Goal: Book appointment/travel/reservation

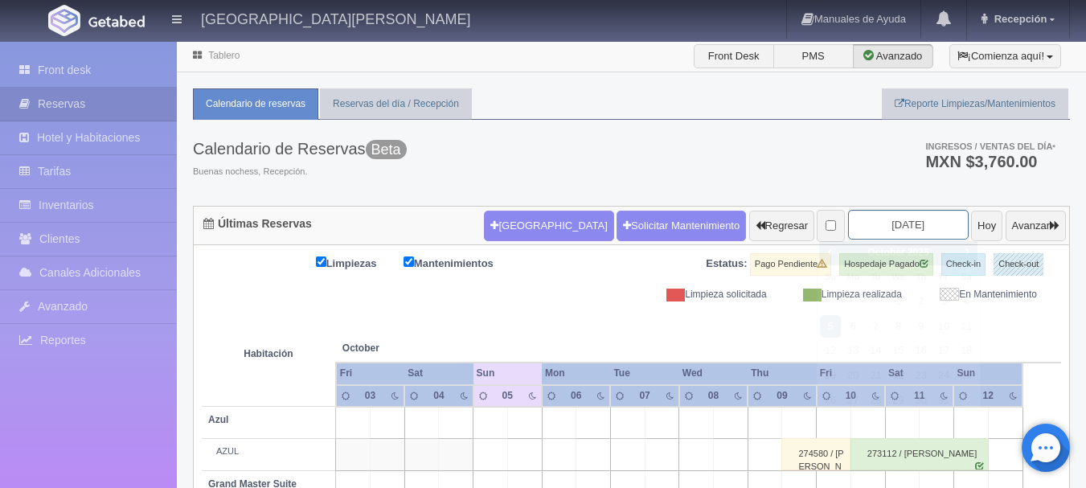
drag, startPoint x: 890, startPoint y: 226, endPoint x: 871, endPoint y: 225, distance: 18.5
click at [889, 226] on input "2025-10-05" at bounding box center [908, 225] width 121 height 30
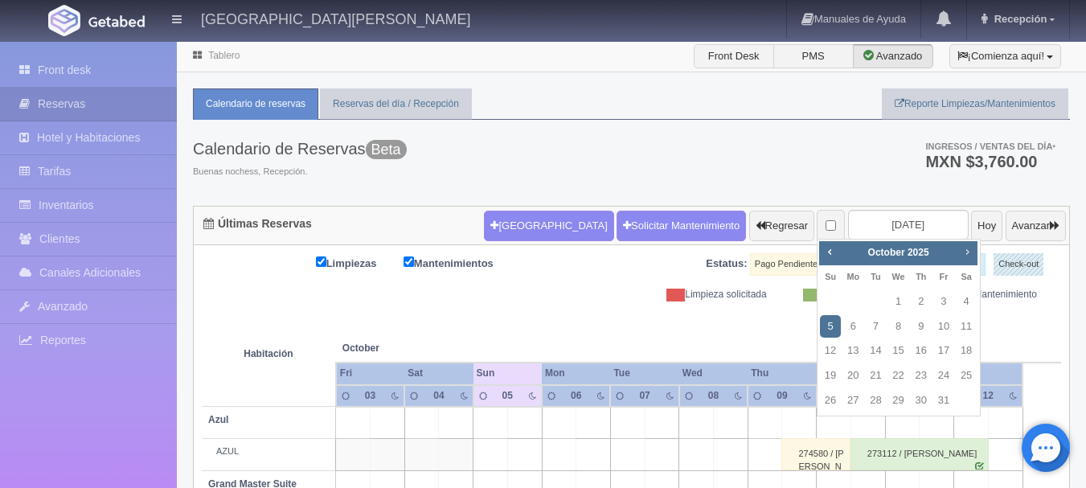
click at [973, 244] on link "Next" at bounding box center [968, 252] width 18 height 18
click at [877, 401] on link "30" at bounding box center [875, 400] width 21 height 23
type input "2025-12-30"
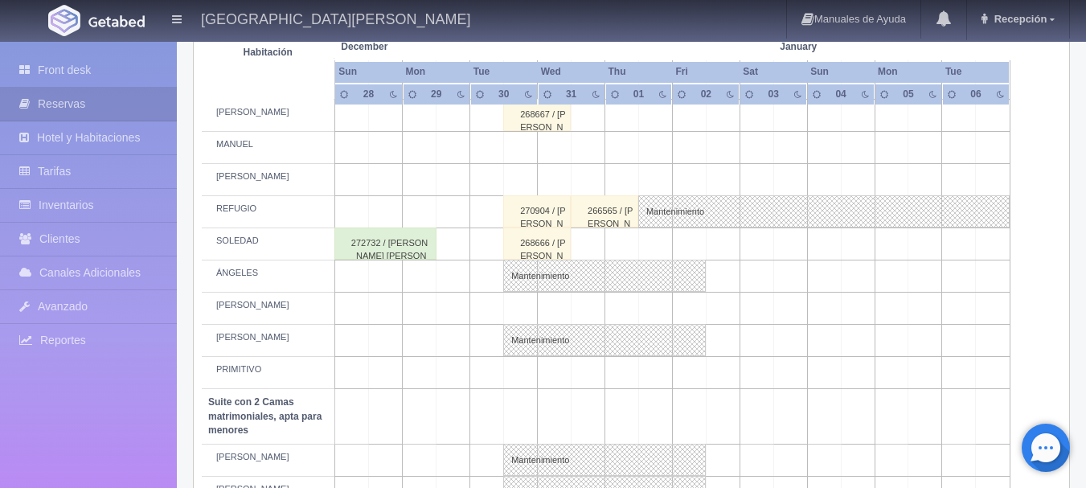
scroll to position [779, 0]
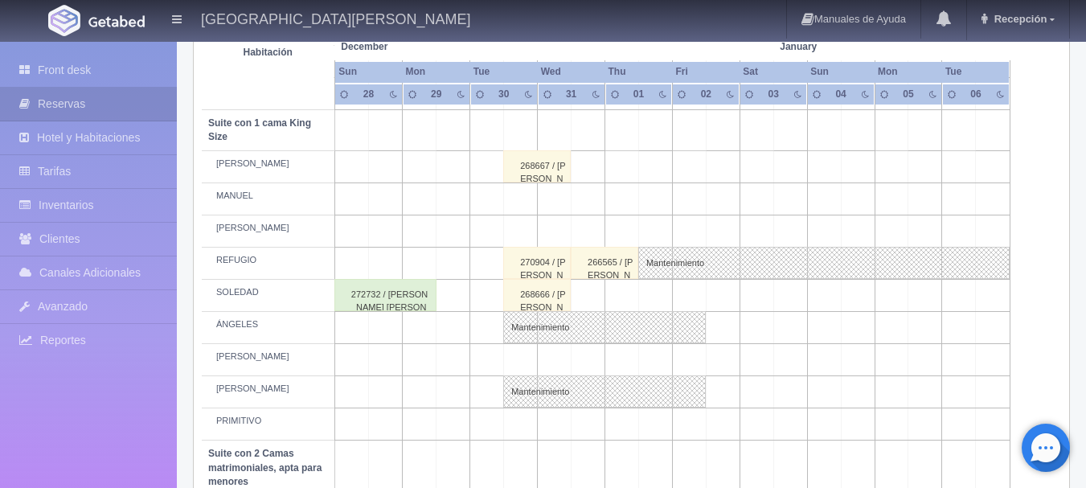
click at [524, 431] on td at bounding box center [521, 424] width 34 height 32
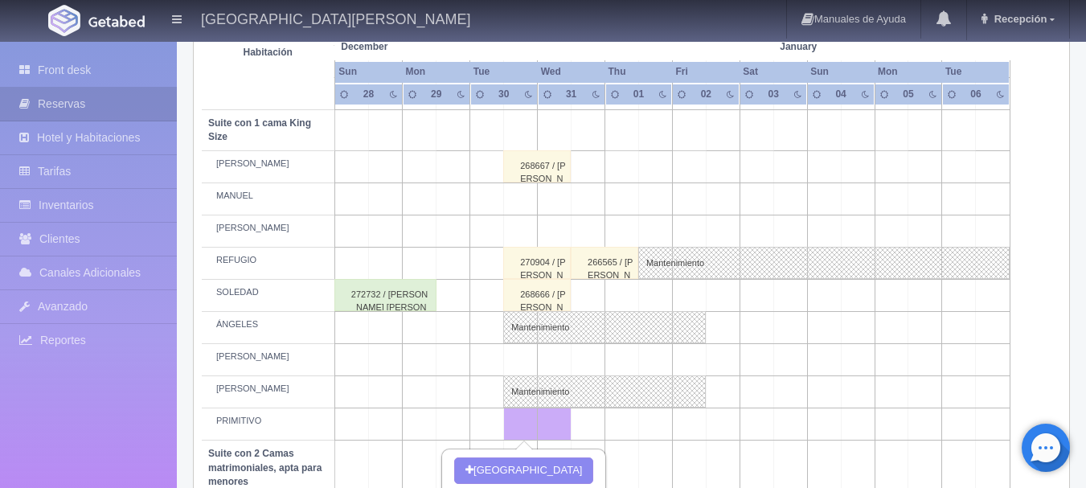
click at [697, 423] on td at bounding box center [689, 424] width 34 height 32
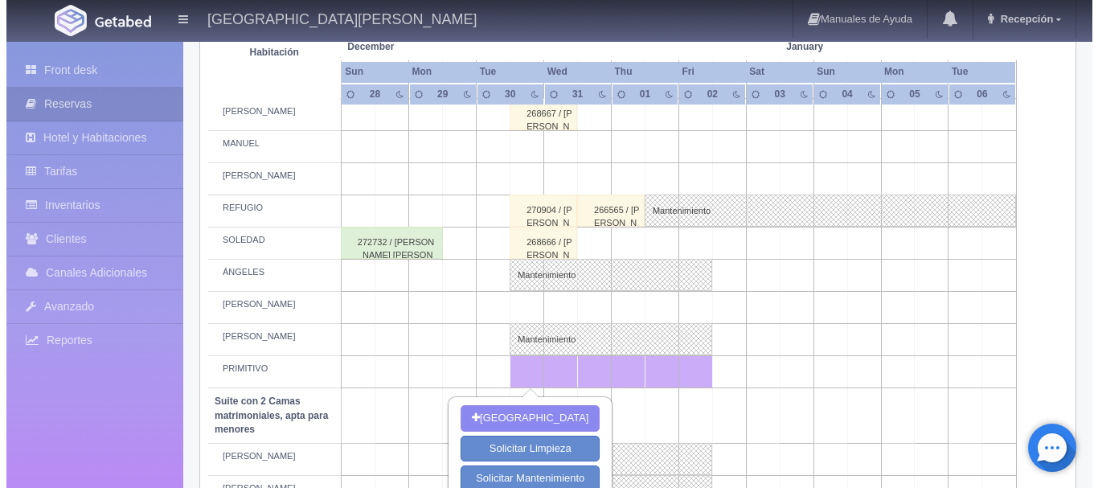
scroll to position [859, 0]
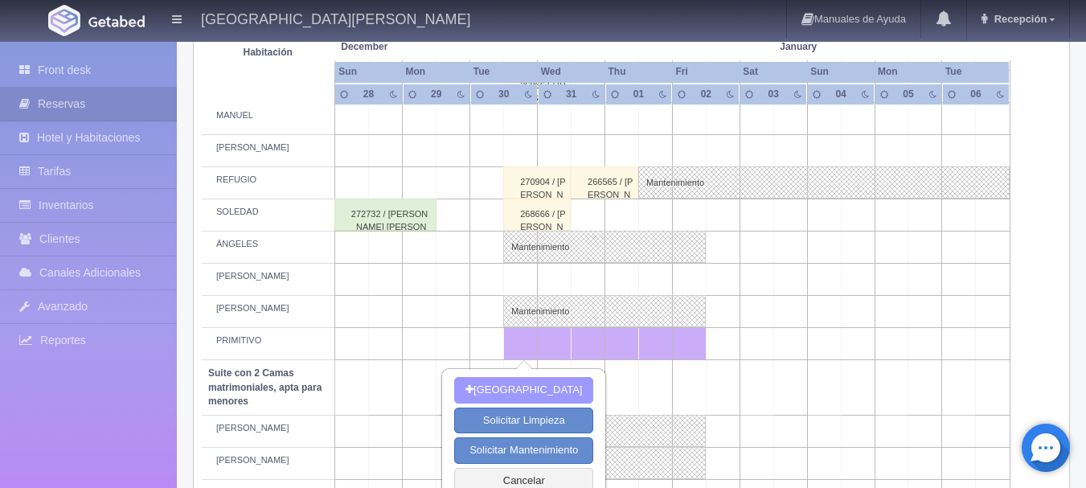
click at [566, 386] on button "Nueva Reserva" at bounding box center [523, 390] width 139 height 27
type input "30-12-2025"
type input "[DATE]"
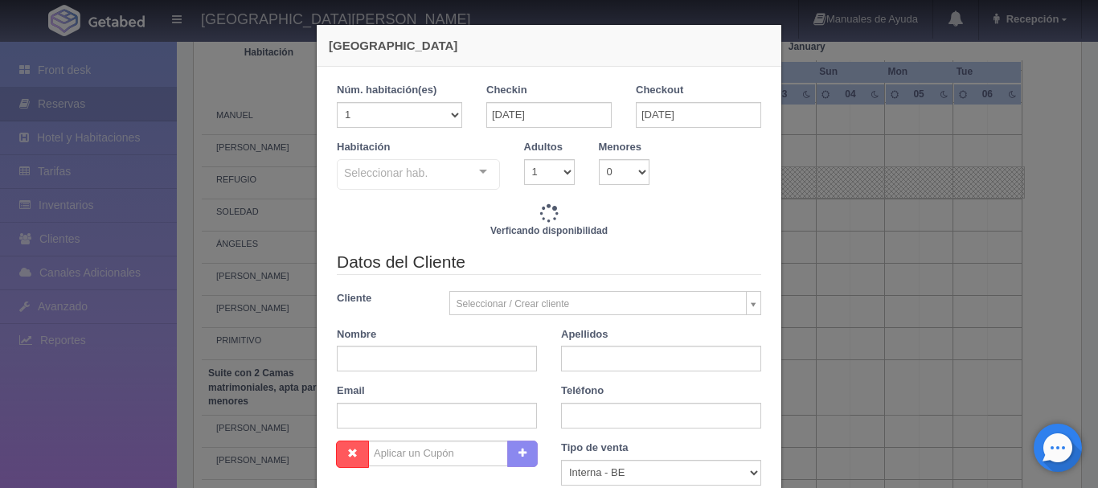
checkbox input "false"
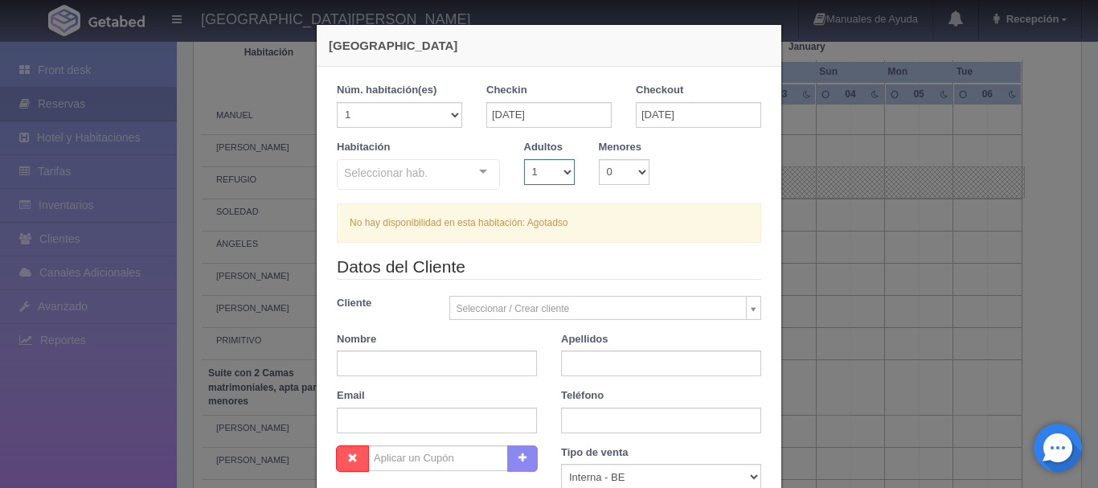
click at [560, 170] on select "1 2 3 4 5 6 7 8 9 10" at bounding box center [549, 172] width 51 height 26
select select "2"
click at [524, 159] on select "1 2 3 4 5 6 7 8 9 10" at bounding box center [549, 172] width 51 height 26
checkbox input "false"
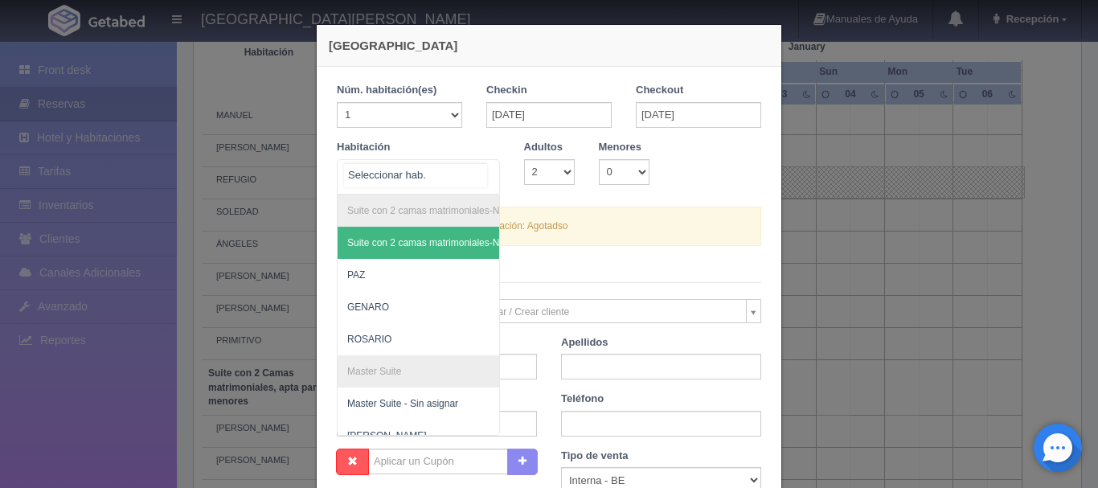
click at [472, 174] on div "Suite con 2 camas matrimoniales-No apta para menores Suite con 2 camas matrimon…" at bounding box center [418, 176] width 163 height 35
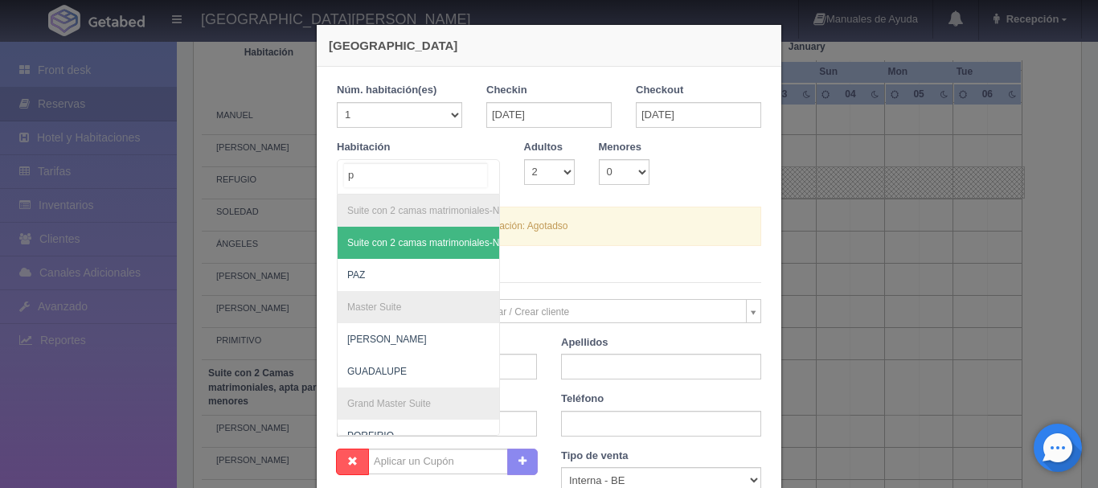
type input "pr"
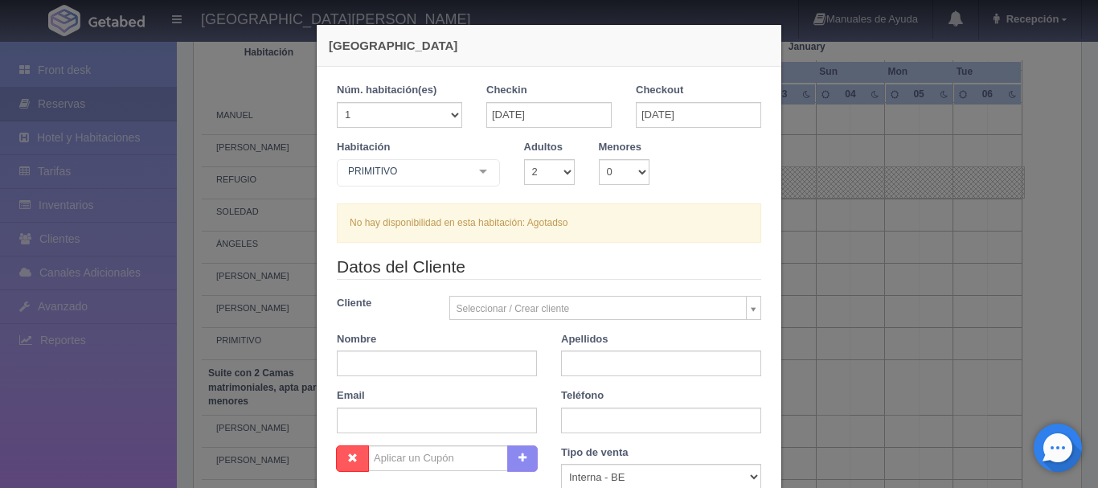
checkbox input "false"
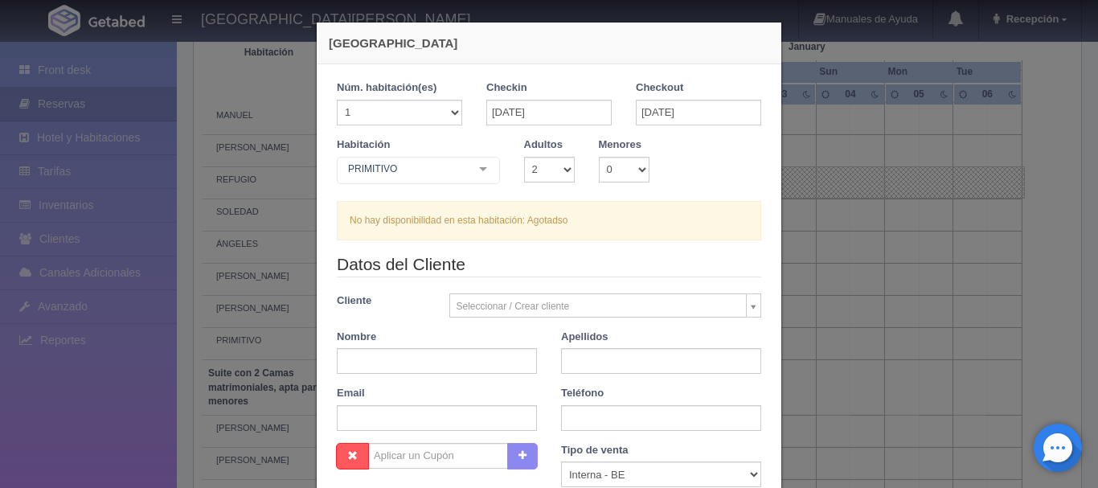
scroll to position [0, 0]
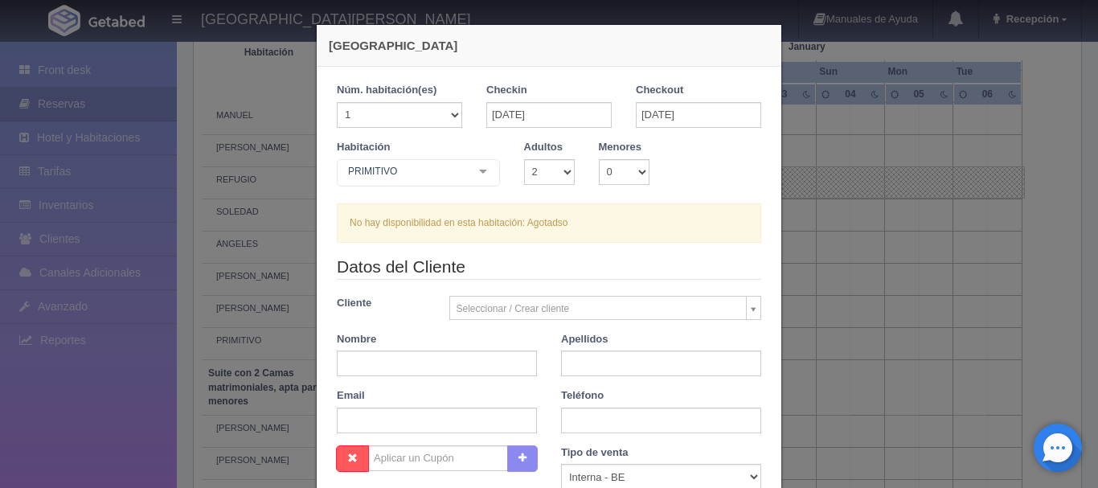
click at [483, 227] on div "No hay disponibilidad en esta habitación: Agotadso" at bounding box center [549, 222] width 424 height 39
click at [519, 258] on legend "Datos del Cliente" at bounding box center [549, 267] width 424 height 25
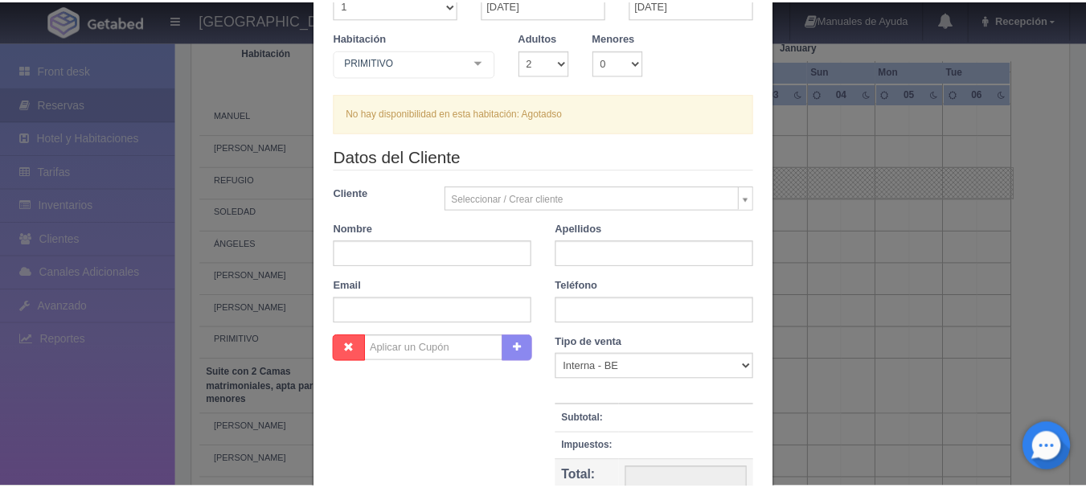
scroll to position [302, 0]
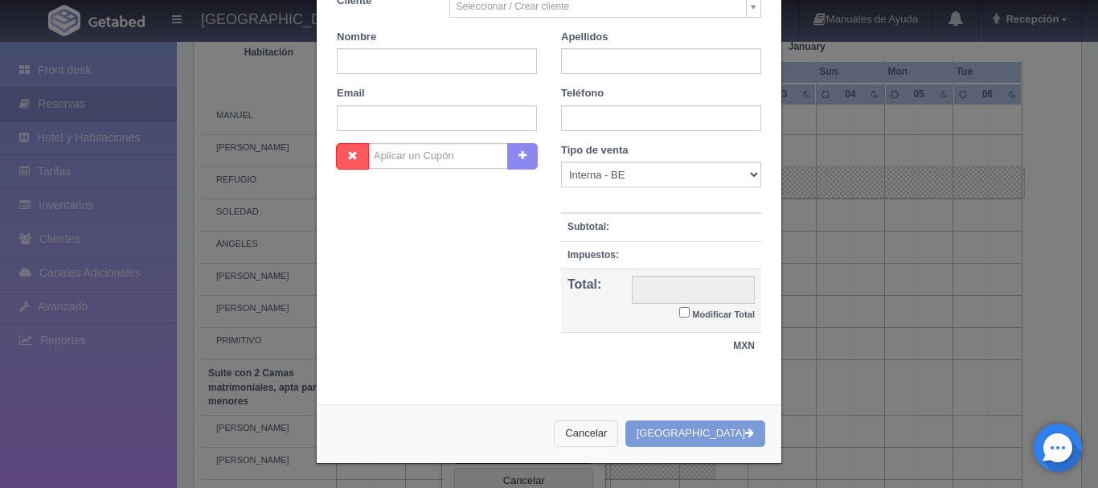
click at [618, 438] on button "Cancelar" at bounding box center [586, 433] width 64 height 27
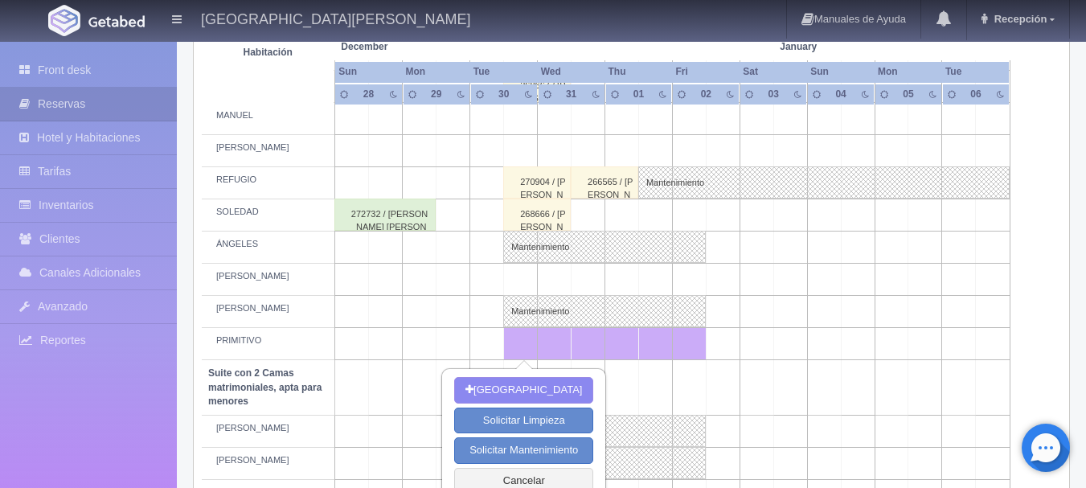
scroll to position [779, 0]
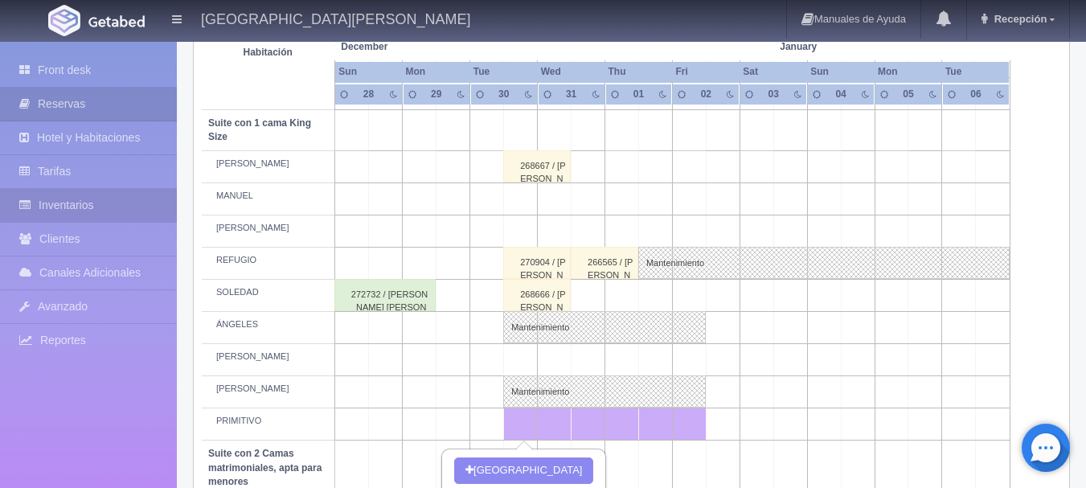
click at [80, 205] on link "Inventarios" at bounding box center [88, 205] width 177 height 33
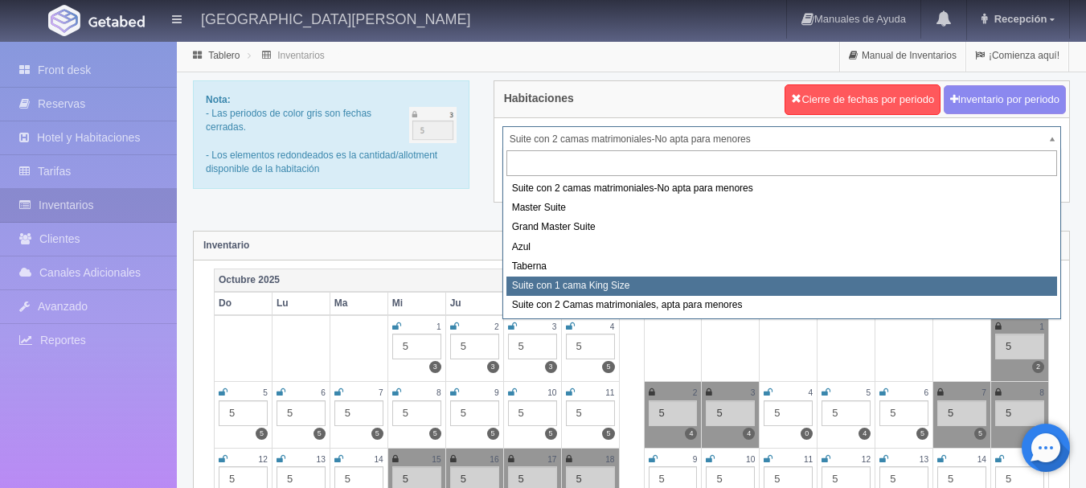
select select "1921"
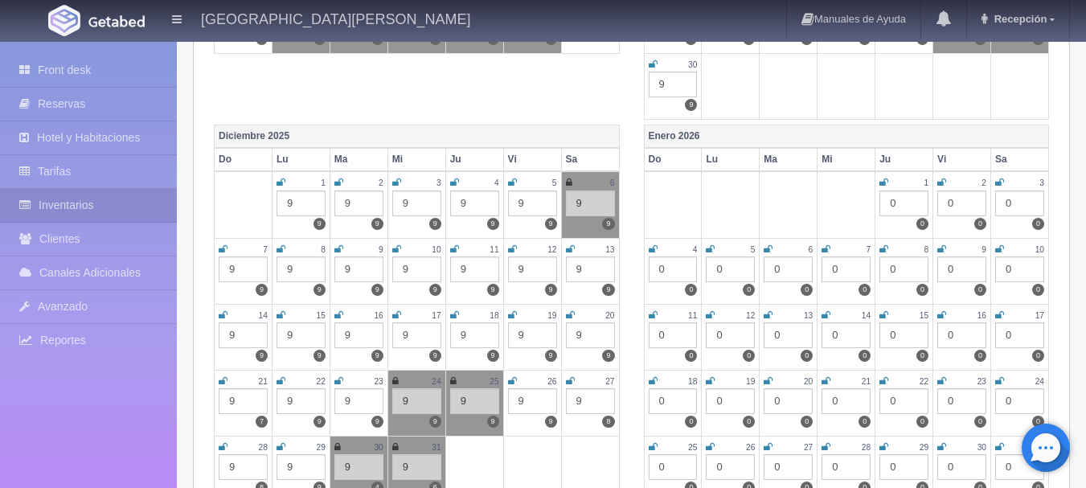
scroll to position [643, 0]
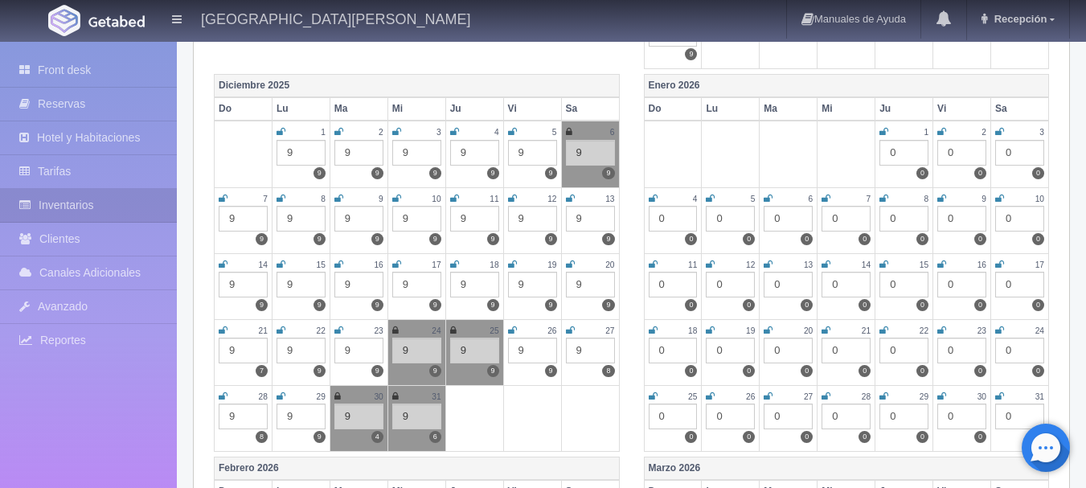
click at [397, 390] on link at bounding box center [395, 397] width 6 height 14
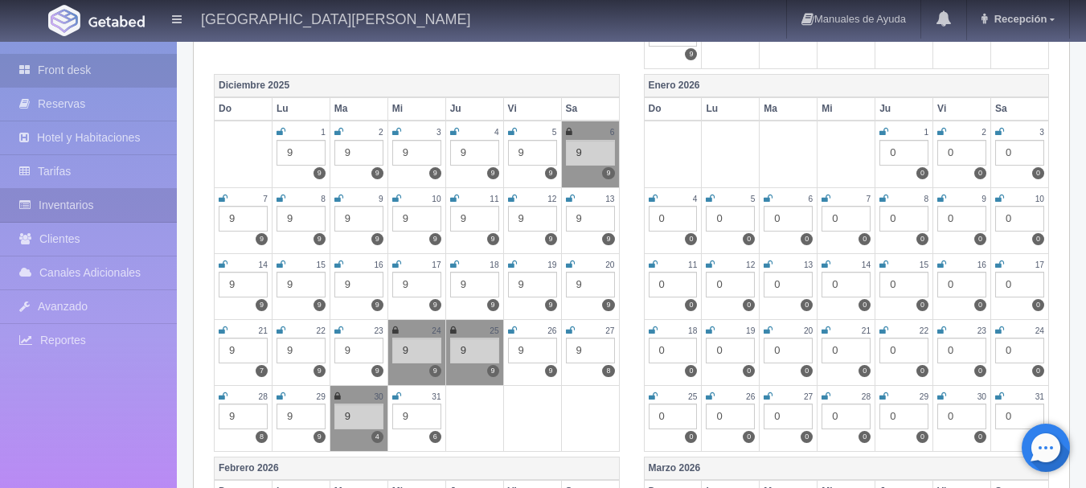
click at [82, 65] on link "Front desk" at bounding box center [88, 70] width 177 height 33
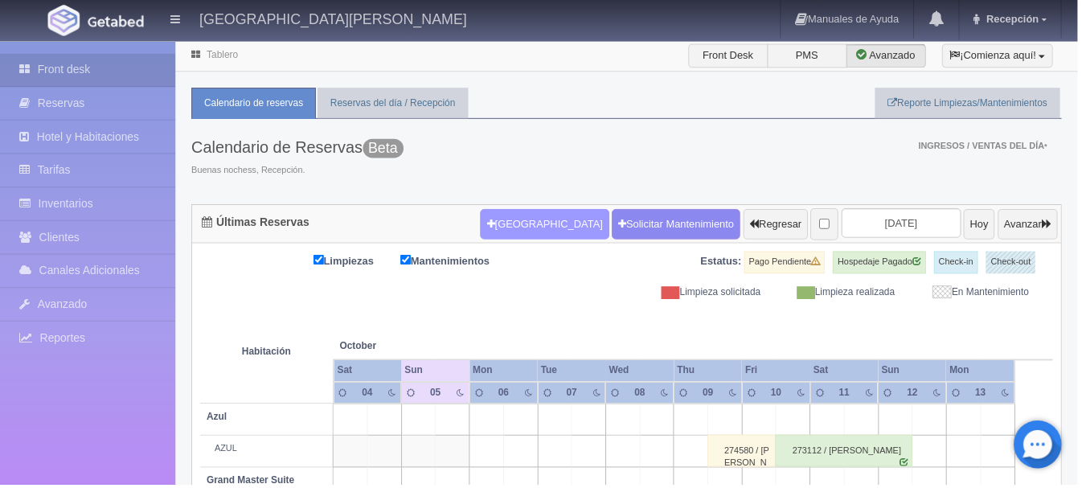
click at [484, 228] on button "Nueva Reserva" at bounding box center [548, 226] width 129 height 31
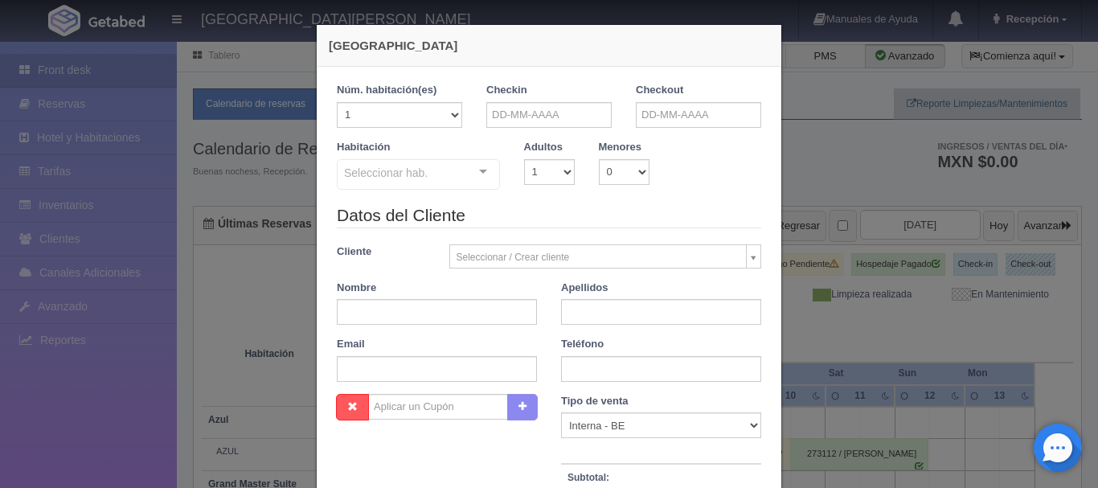
checkbox input "false"
drag, startPoint x: 563, startPoint y: 120, endPoint x: 575, endPoint y: 118, distance: 12.2
click at [564, 120] on input "text" at bounding box center [548, 115] width 125 height 26
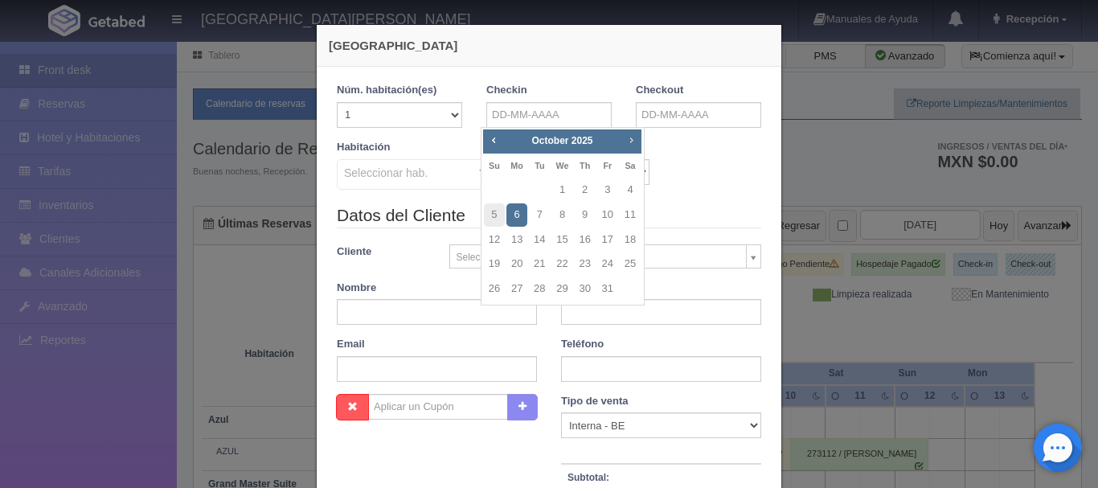
click at [628, 141] on span "Next" at bounding box center [630, 139] width 13 height 13
click at [539, 288] on link "30" at bounding box center [539, 288] width 21 height 23
type input "[DATE]"
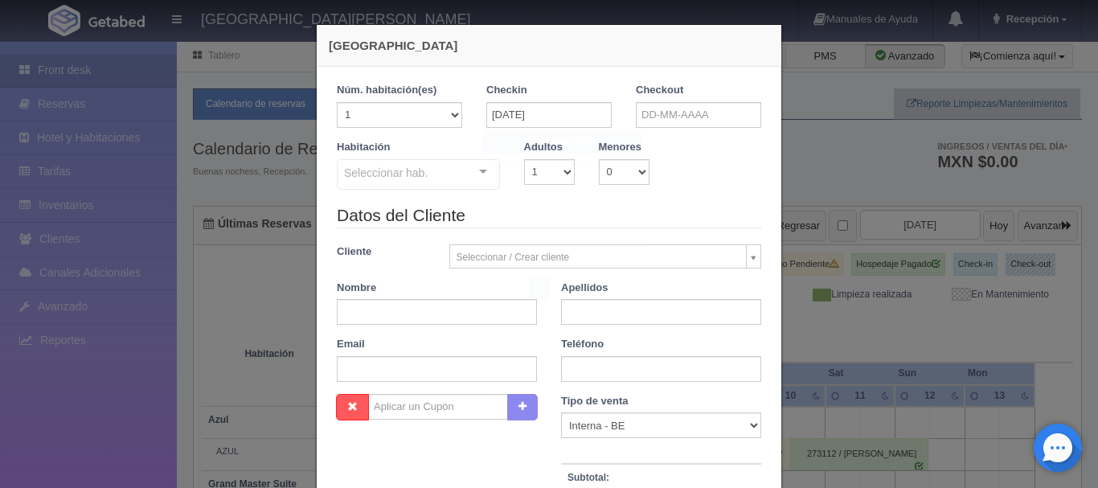
checkbox input "false"
click at [663, 117] on input "text" at bounding box center [698, 115] width 125 height 26
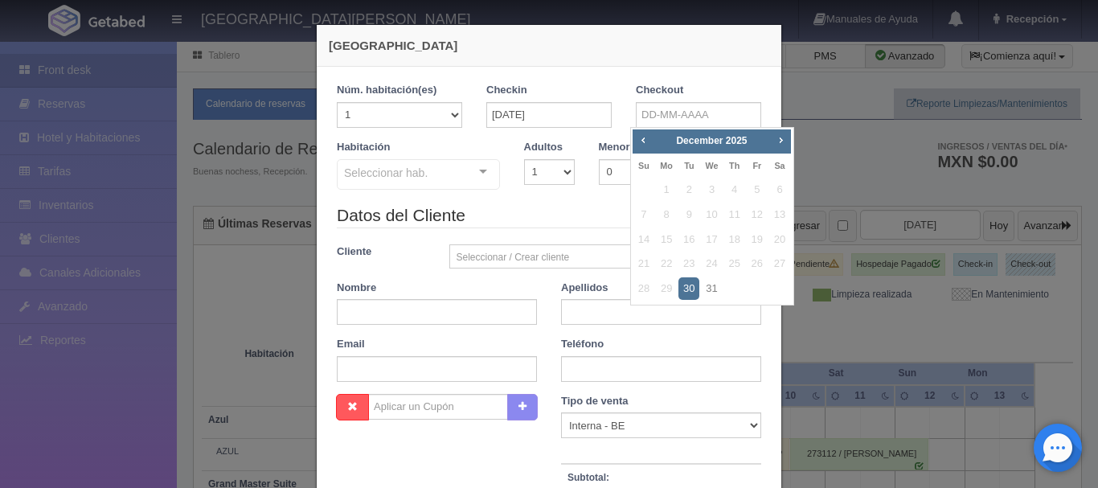
click at [783, 148] on link "Next" at bounding box center [781, 140] width 18 height 18
click at [757, 182] on link "2" at bounding box center [756, 189] width 21 height 23
type input "02-01-2026"
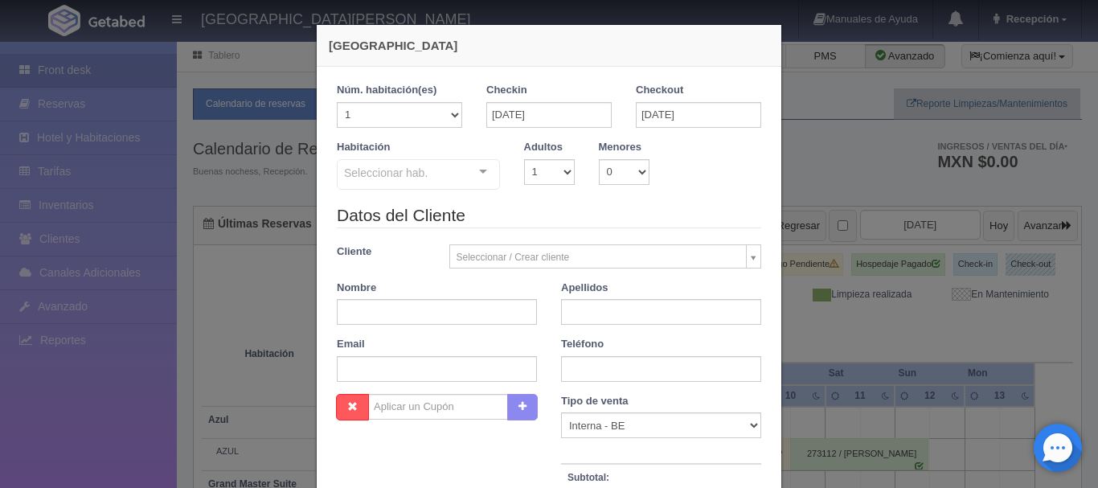
checkbox input "false"
click at [587, 159] on div "Menores 0 1 2 3 4 5 6 7 8 9 10" at bounding box center [624, 162] width 75 height 45
click at [555, 172] on select "1 2 3 4 5 6 7 8 9 10" at bounding box center [549, 172] width 51 height 26
select select "2"
click at [524, 159] on select "1 2 3 4 5 6 7 8 9 10" at bounding box center [549, 172] width 51 height 26
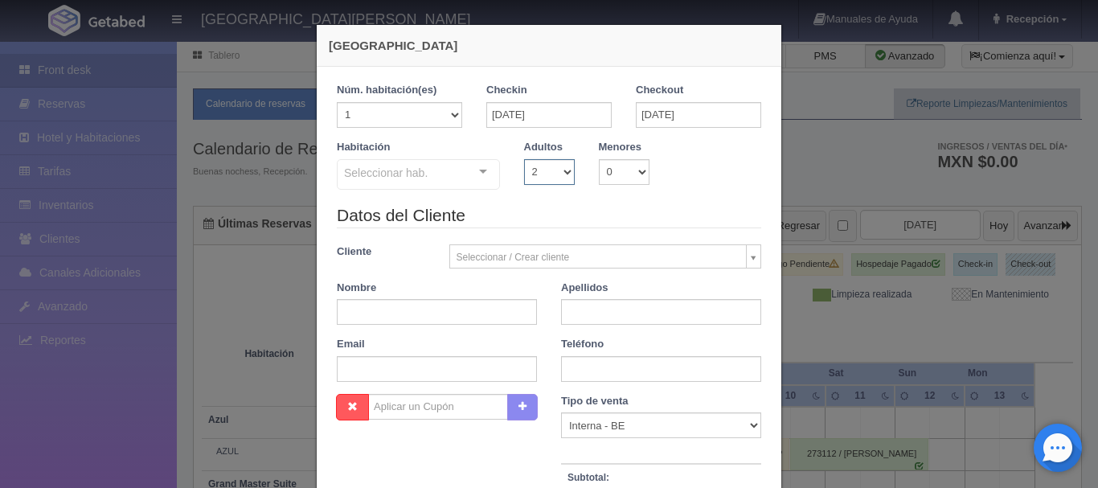
checkbox input "false"
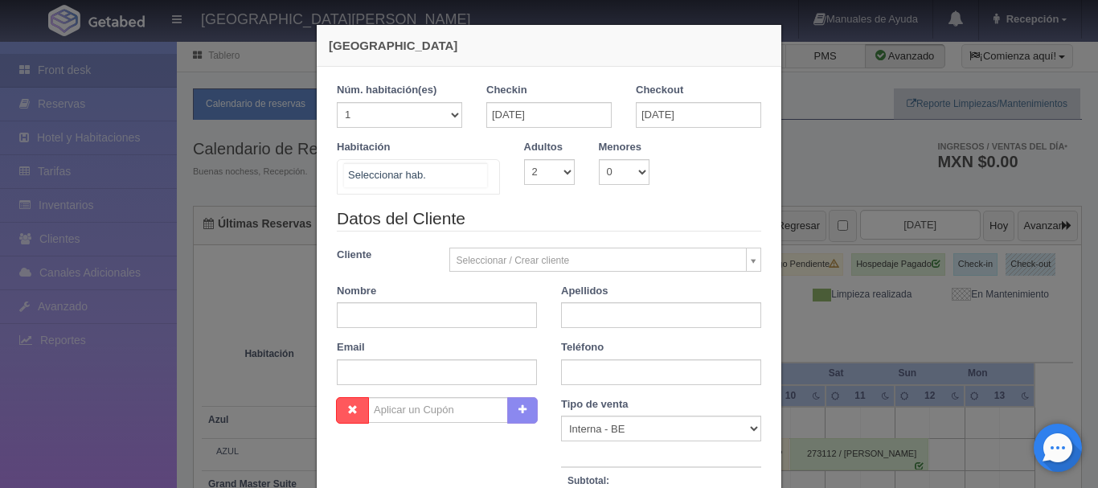
click at [465, 186] on div at bounding box center [418, 176] width 163 height 35
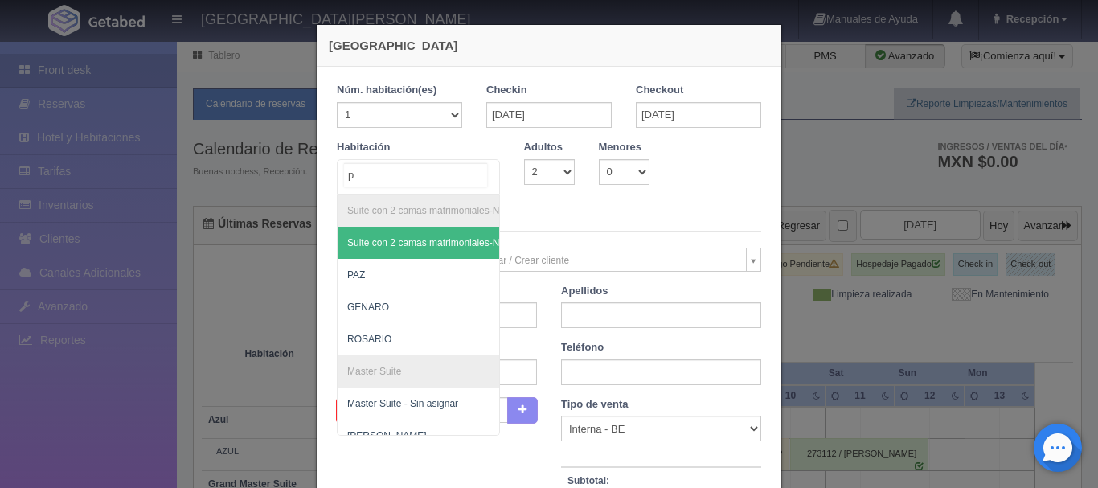
type input "pr"
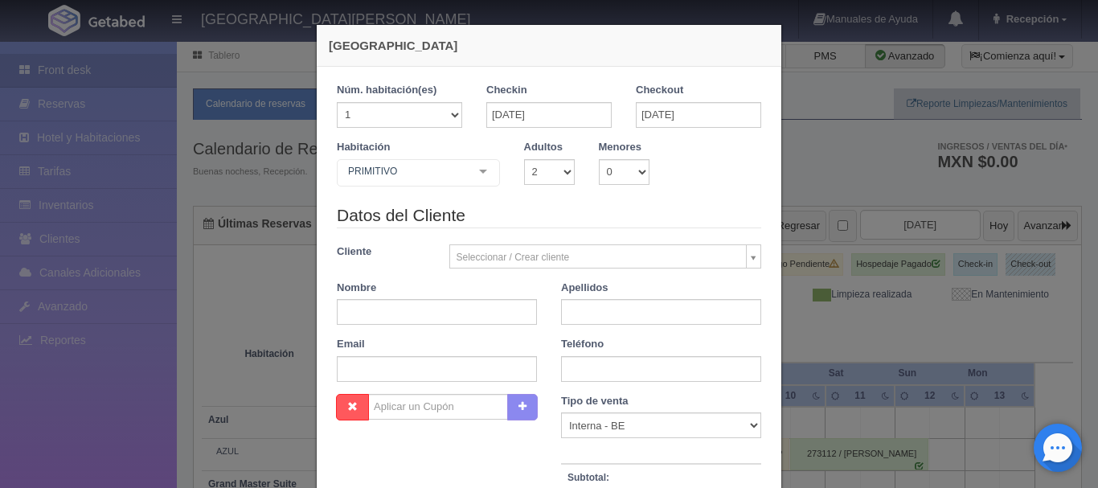
checkbox input "false"
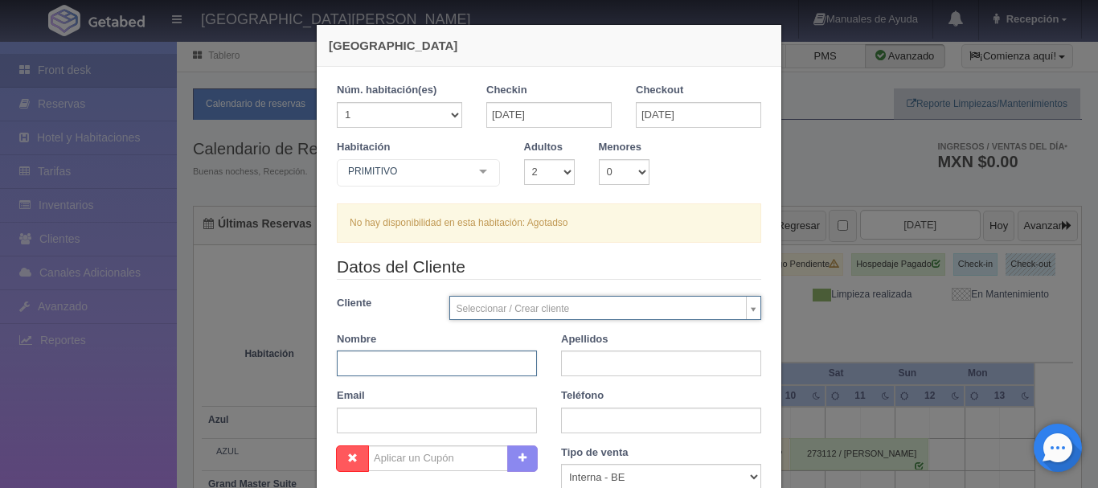
drag, startPoint x: 399, startPoint y: 354, endPoint x: 402, endPoint y: 365, distance: 11.5
click at [399, 354] on input "text" at bounding box center [437, 363] width 200 height 26
type input "e"
type input "ERICA"
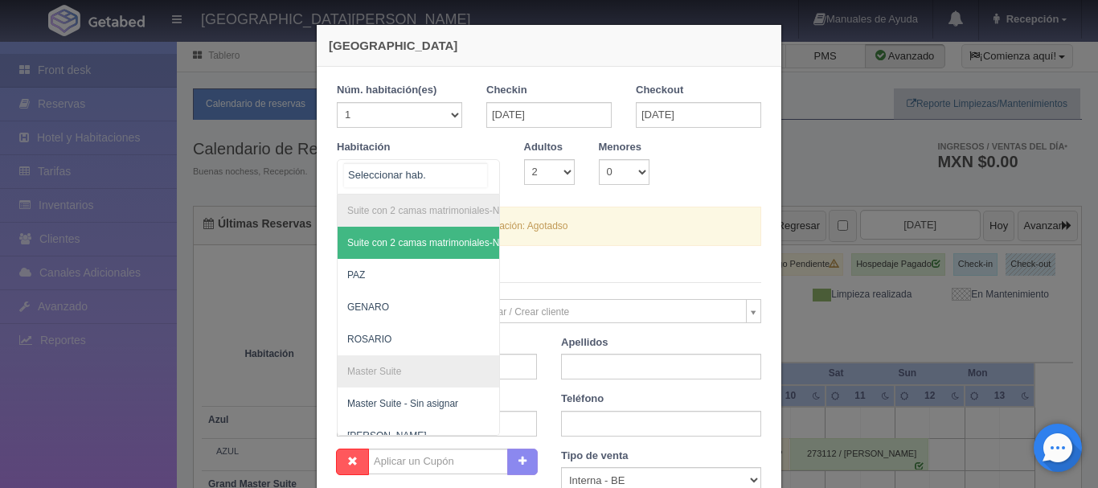
click at [472, 167] on div "Suite con 2 camas matrimoniales-No apta para menores Suite con 2 camas matrimon…" at bounding box center [418, 176] width 163 height 35
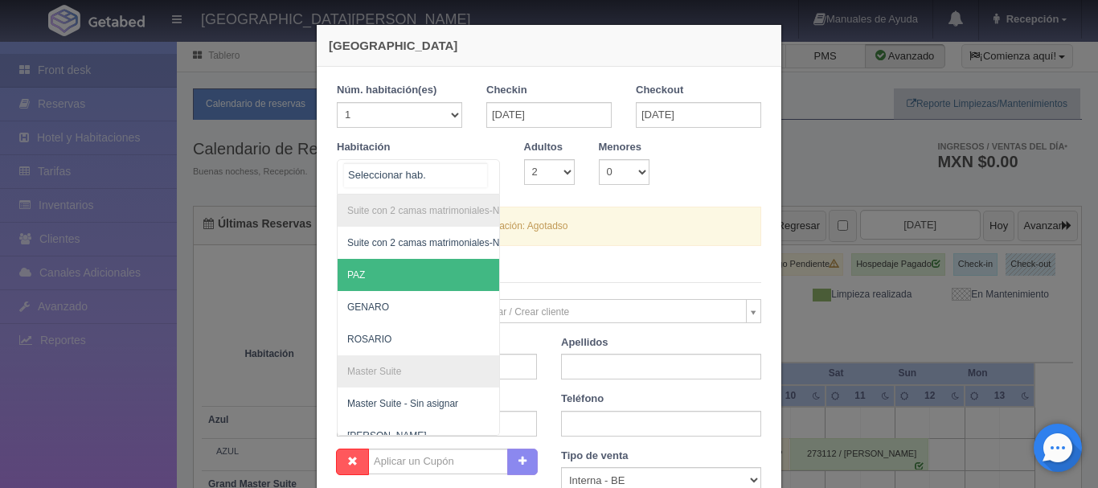
click at [423, 282] on span "PAZ" at bounding box center [495, 275] width 317 height 32
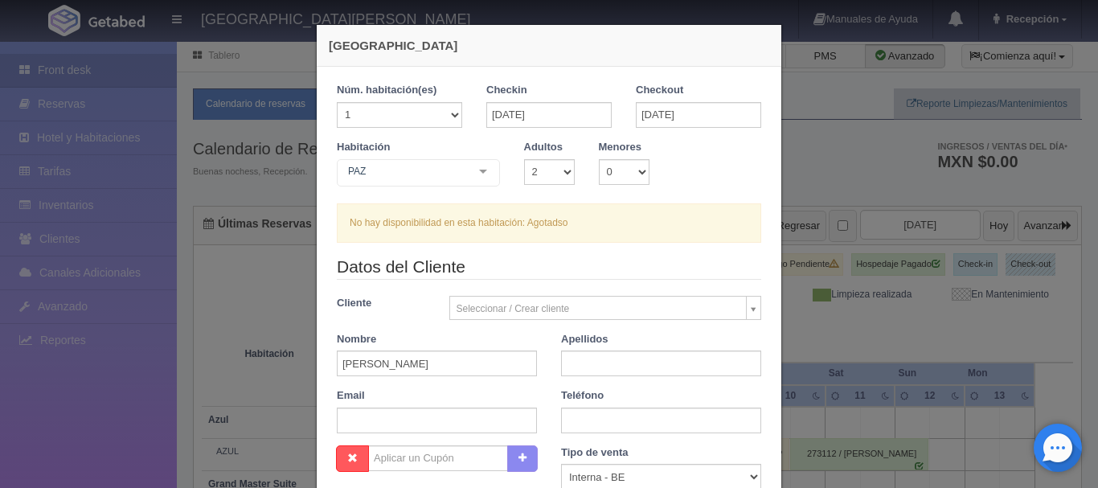
checkbox input "false"
click at [476, 172] on div "PAZ Suite con 2 camas matrimoniales-No apta para menores Suite con 2 camas matr…" at bounding box center [418, 175] width 163 height 32
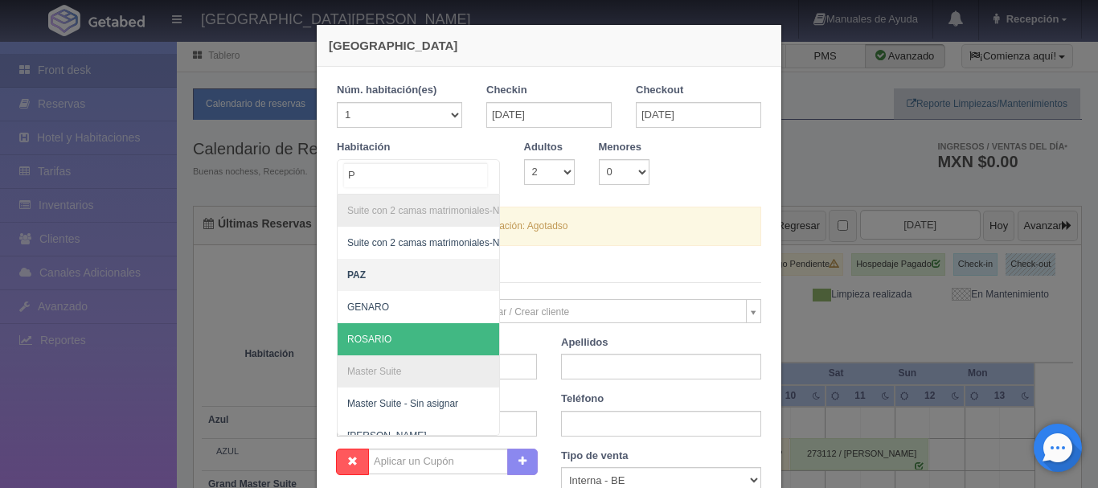
type input "PR"
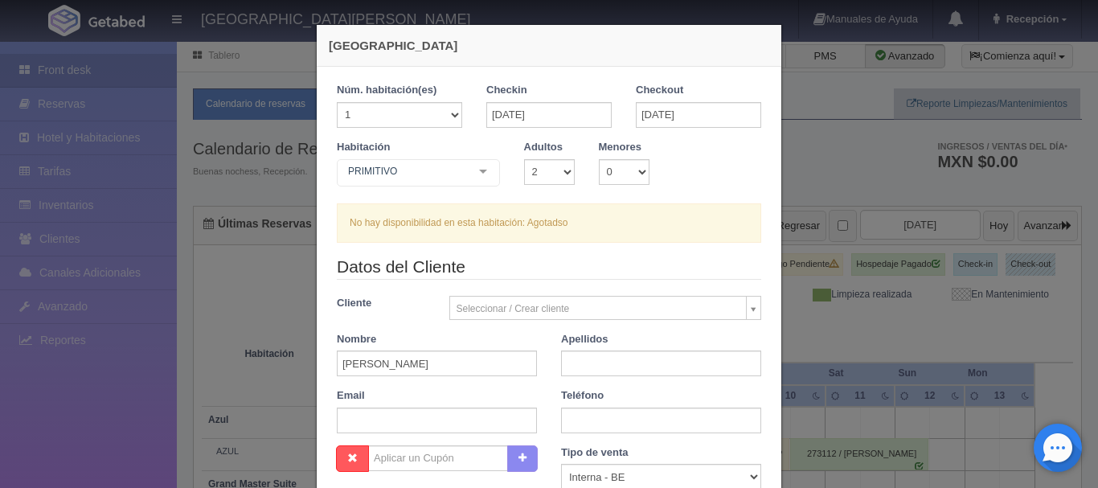
checkbox input "false"
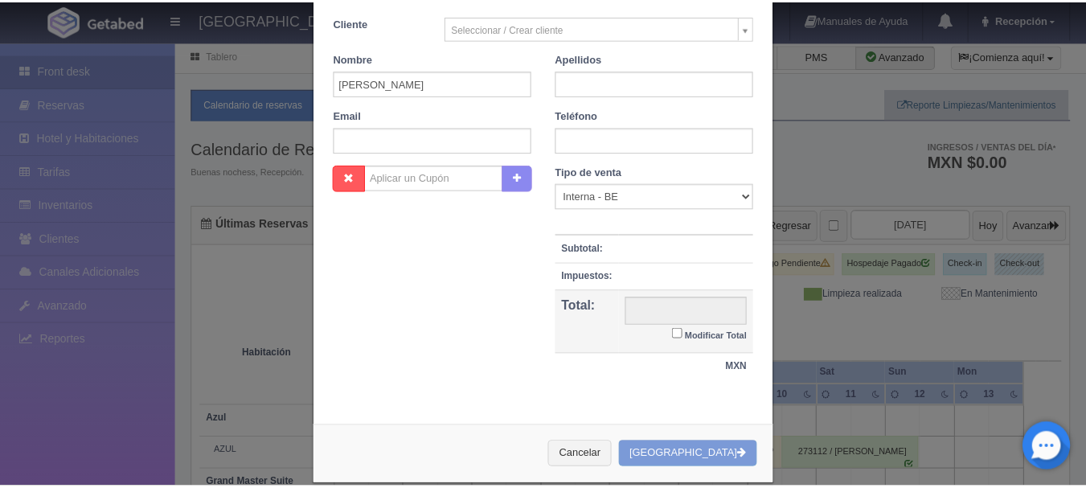
scroll to position [302, 0]
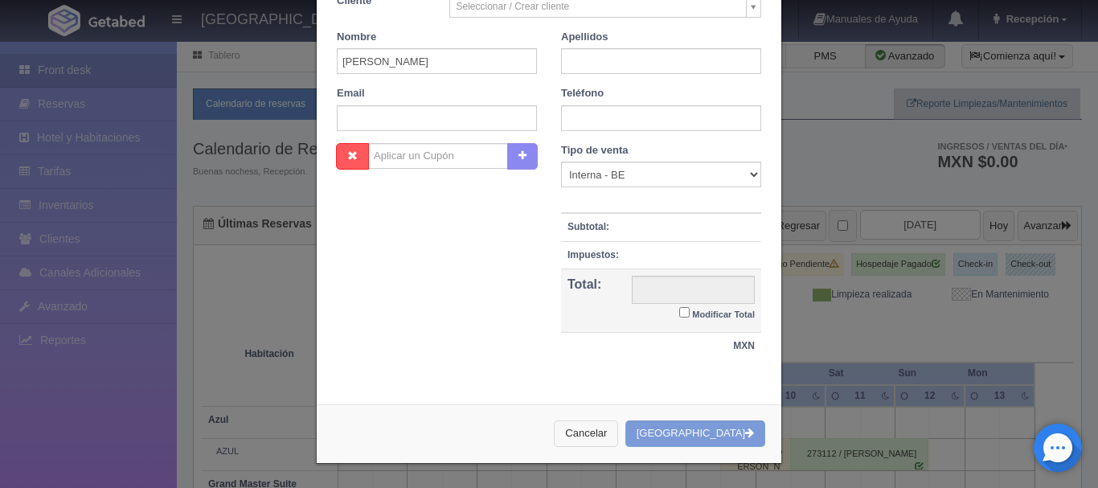
click at [618, 436] on button "Cancelar" at bounding box center [586, 433] width 64 height 27
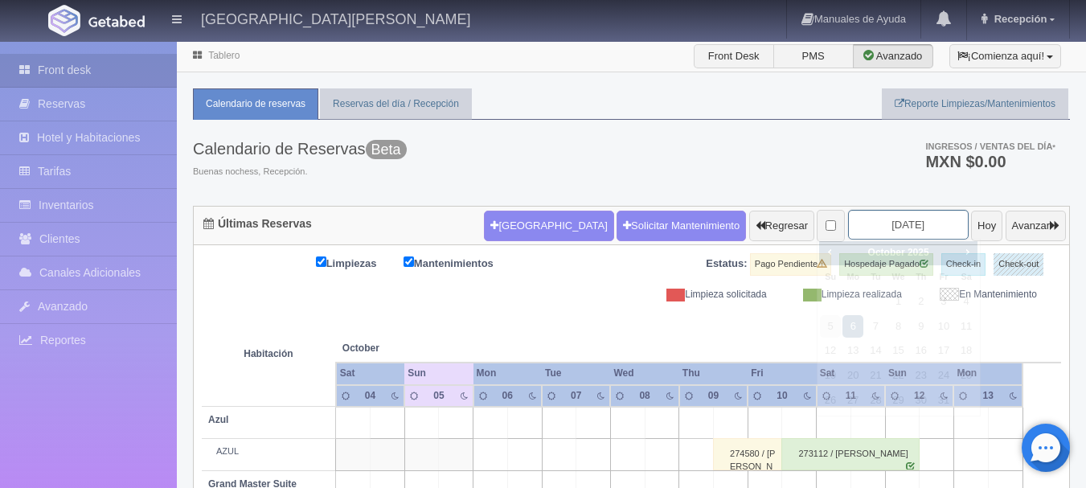
click at [865, 223] on input "[DATE]" at bounding box center [908, 225] width 121 height 30
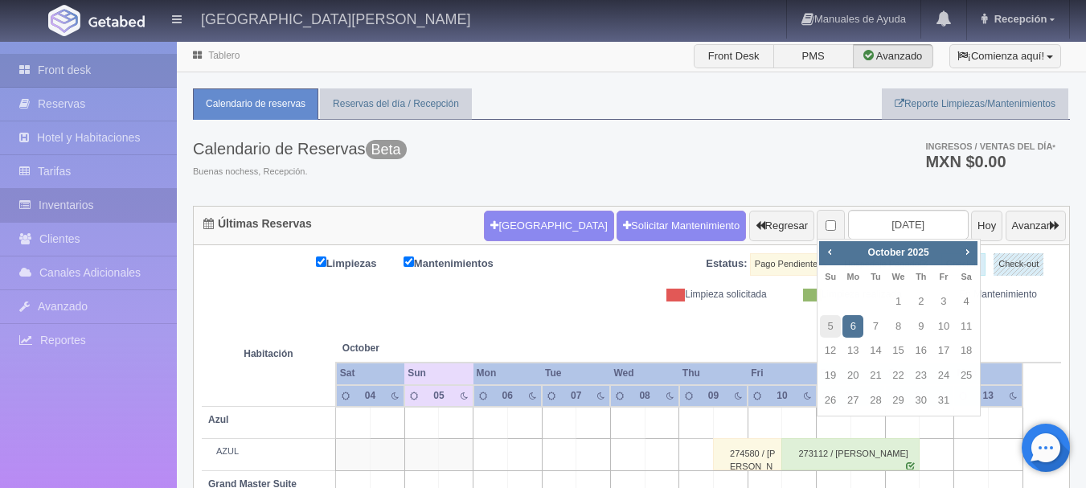
click at [86, 212] on link "Inventarios" at bounding box center [88, 205] width 177 height 33
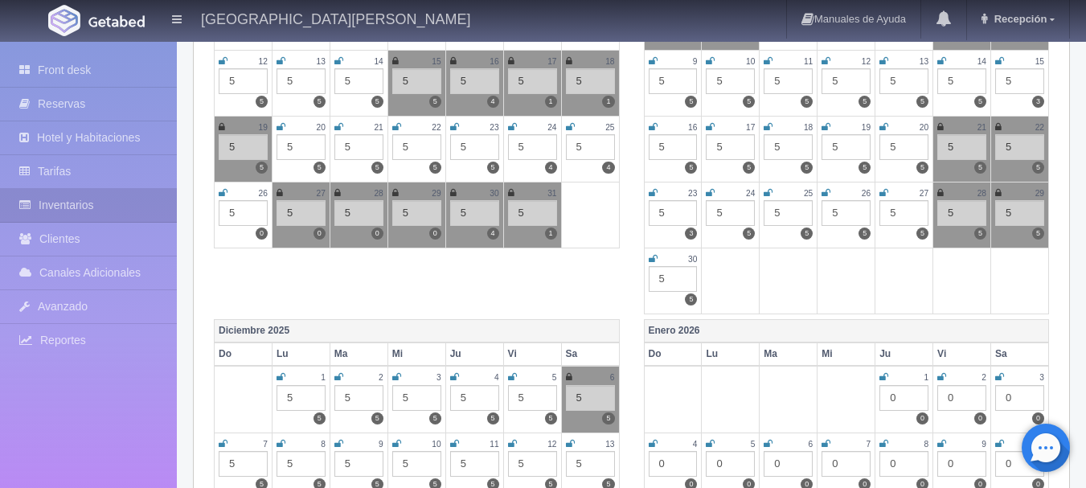
scroll to position [321, 0]
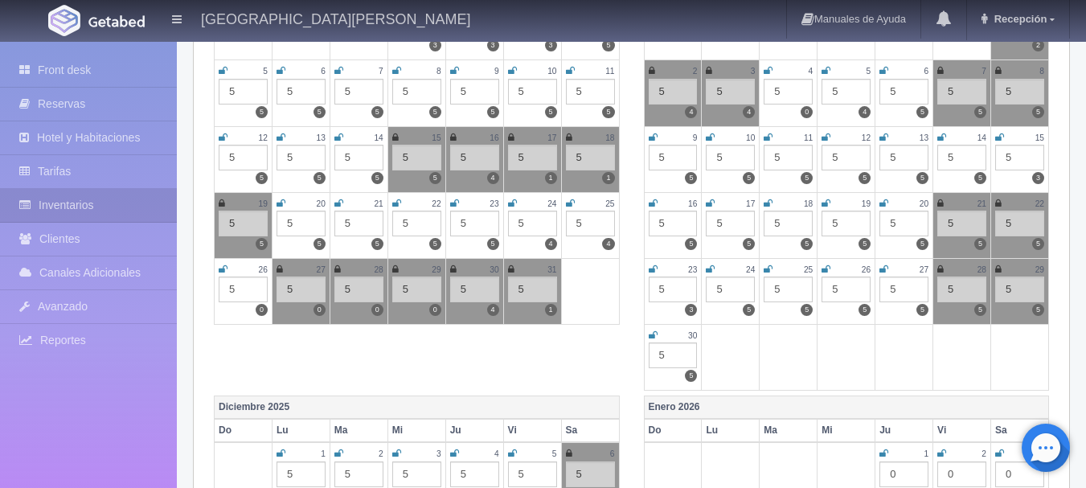
click at [504, 269] on td "31 5 1" at bounding box center [532, 291] width 58 height 66
click at [512, 272] on icon at bounding box center [511, 269] width 6 height 10
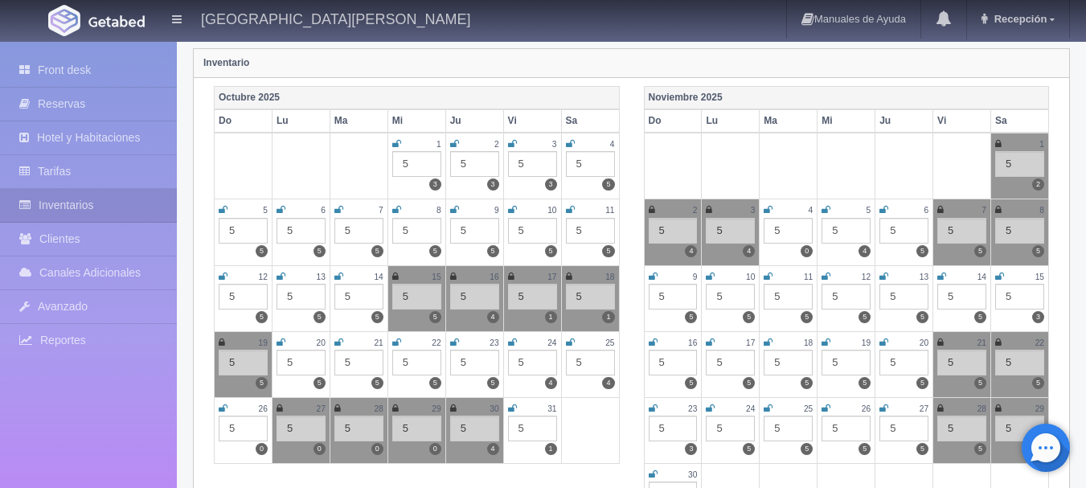
scroll to position [0, 0]
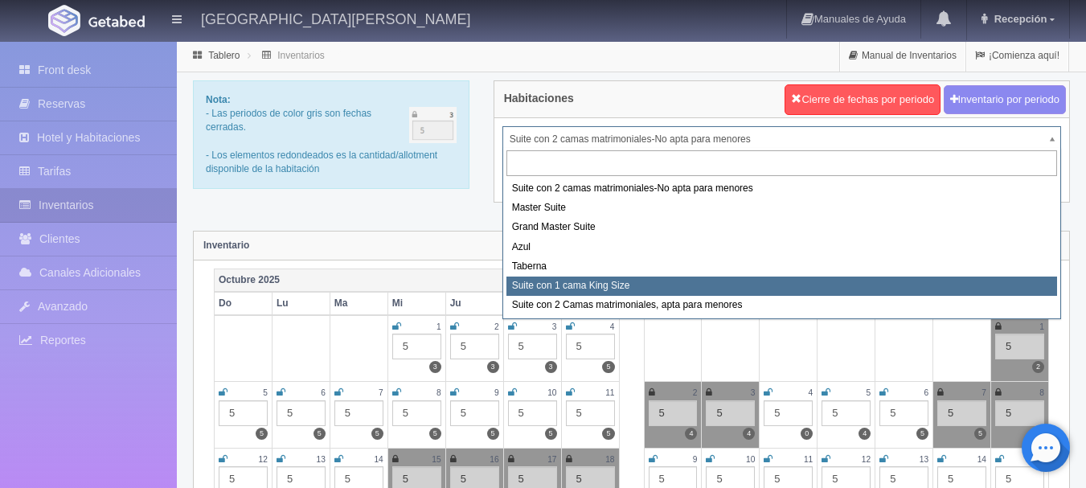
select select "1921"
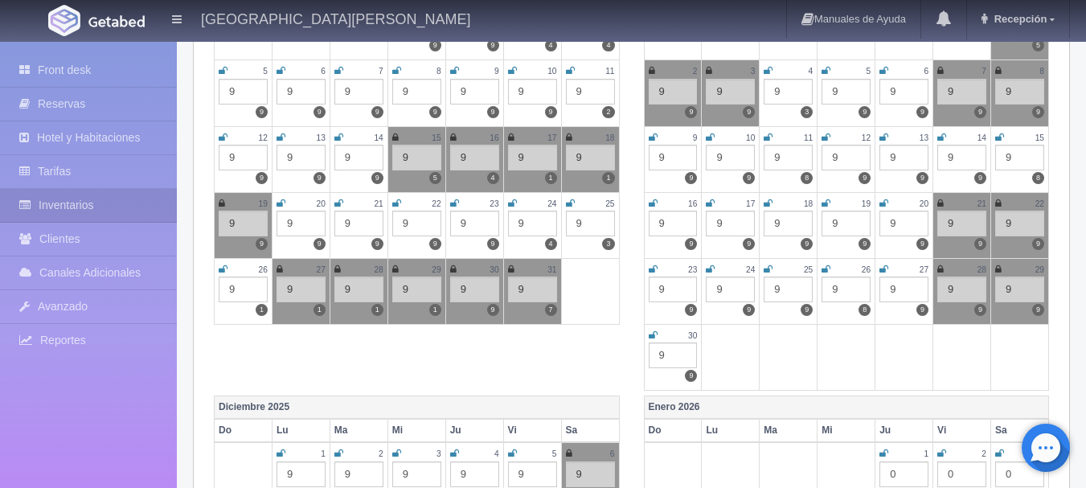
scroll to position [241, 0]
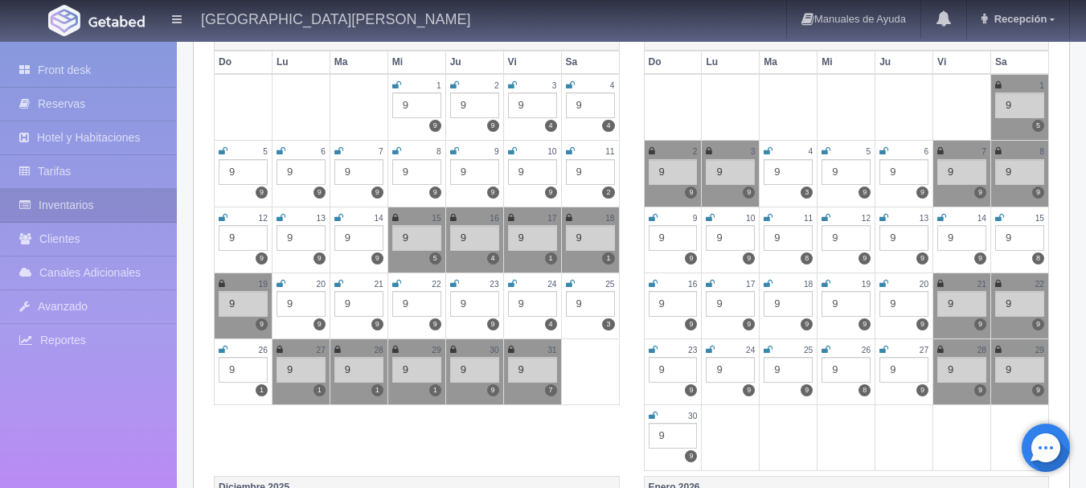
click at [511, 346] on icon at bounding box center [511, 350] width 6 height 10
click at [512, 347] on icon at bounding box center [512, 350] width 9 height 10
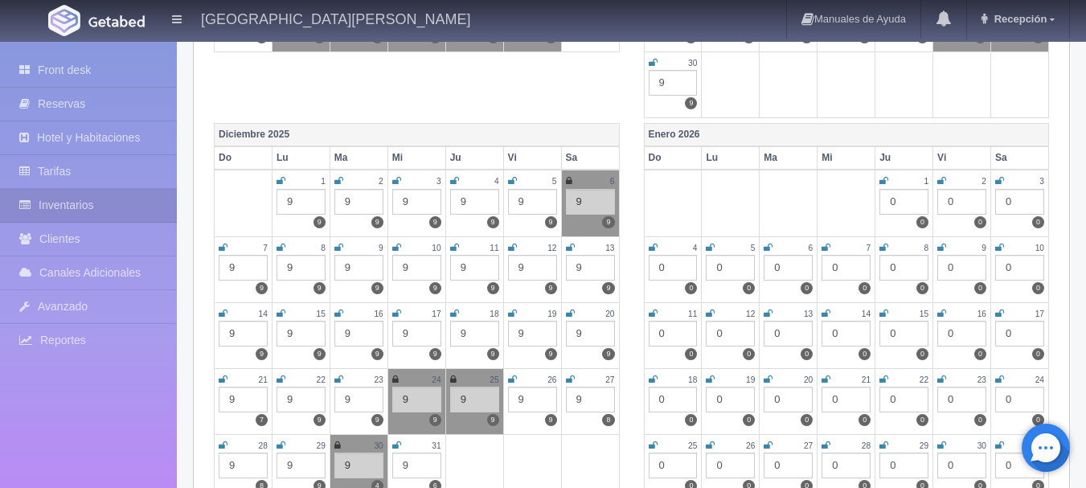
scroll to position [643, 0]
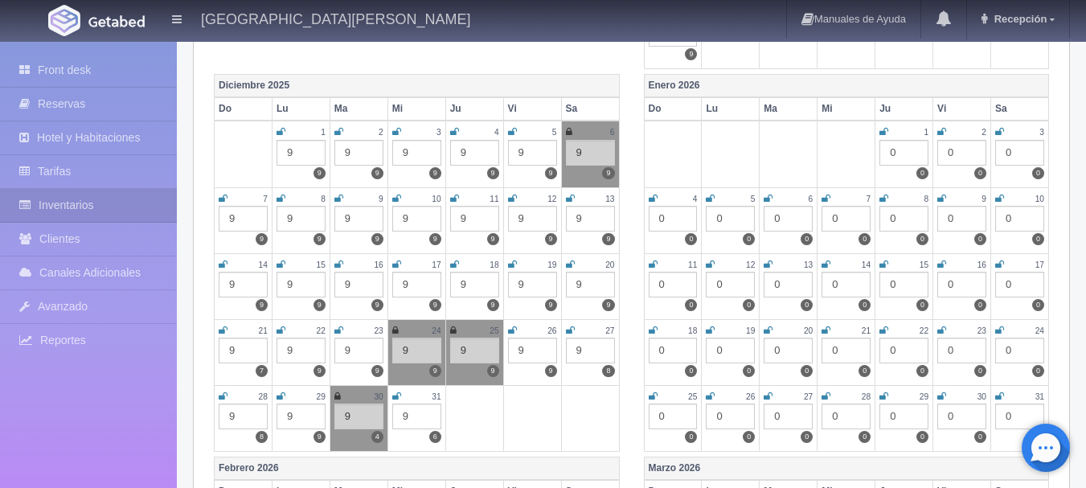
click at [337, 391] on icon at bounding box center [337, 396] width 6 height 10
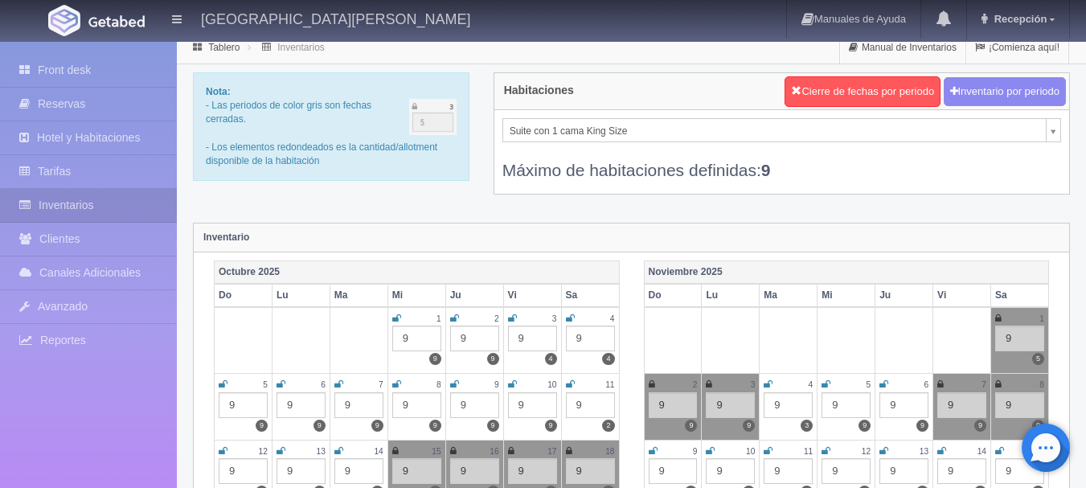
scroll to position [0, 0]
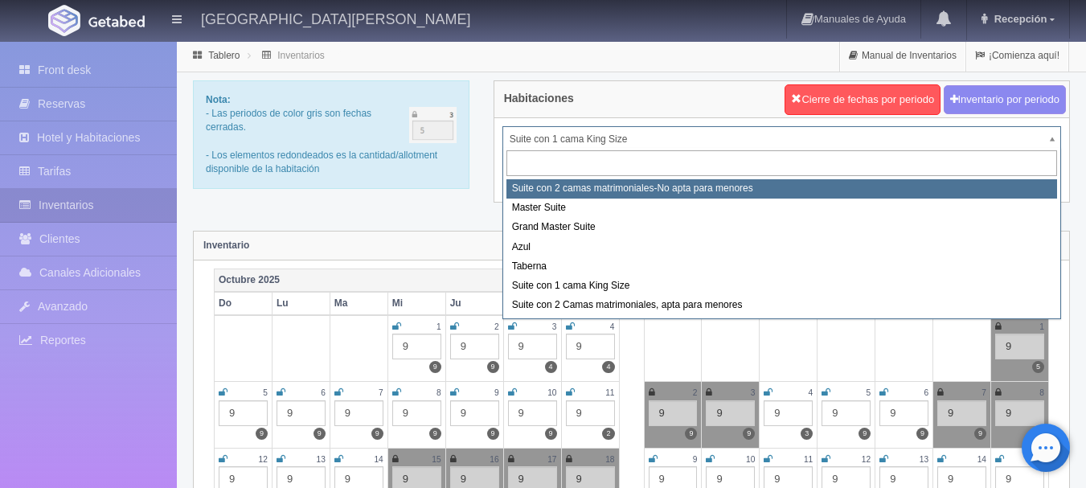
select select "1891"
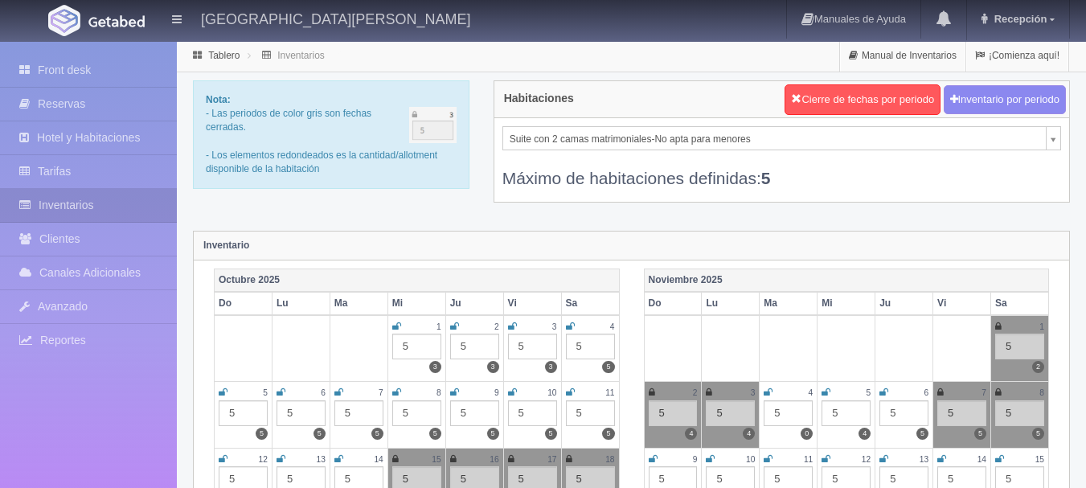
scroll to position [482, 0]
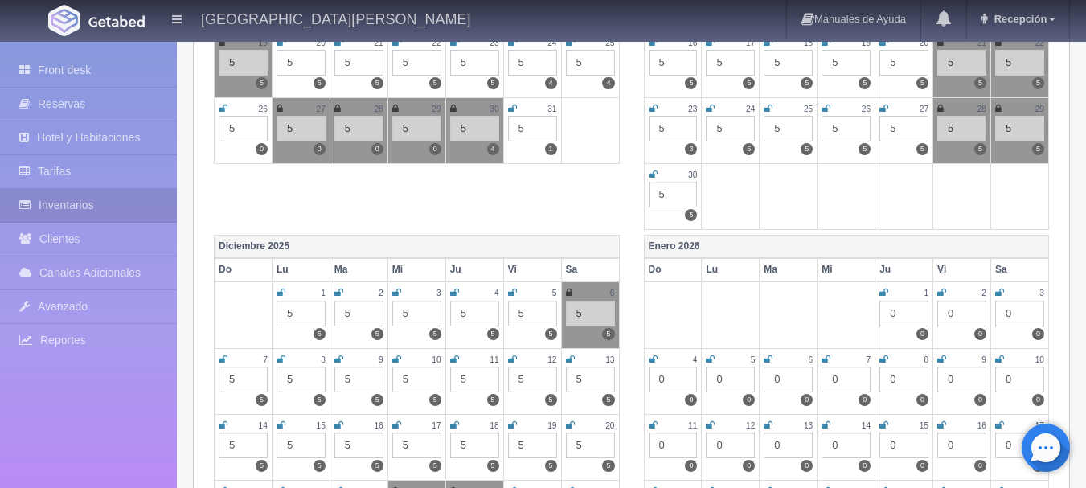
click at [508, 104] on icon at bounding box center [512, 109] width 9 height 10
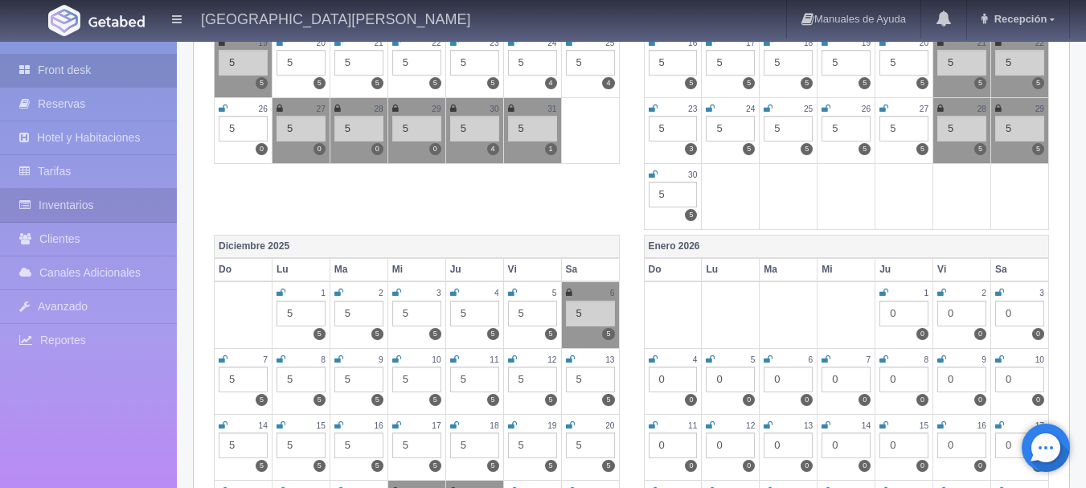
click at [80, 77] on link "Front desk" at bounding box center [88, 70] width 177 height 33
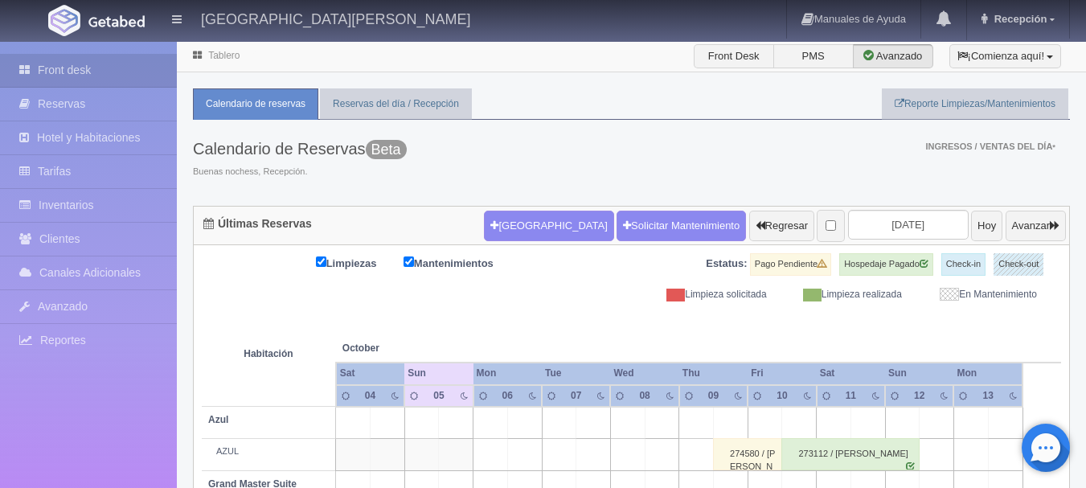
click at [485, 231] on button "Nueva Reserva" at bounding box center [548, 226] width 129 height 31
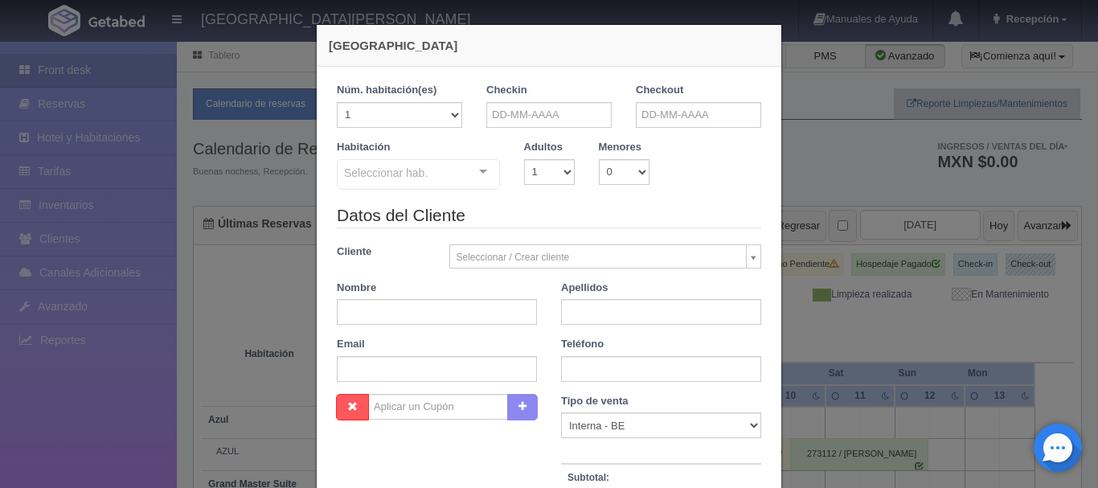
checkbox input "false"
click at [509, 116] on input "text" at bounding box center [548, 115] width 125 height 26
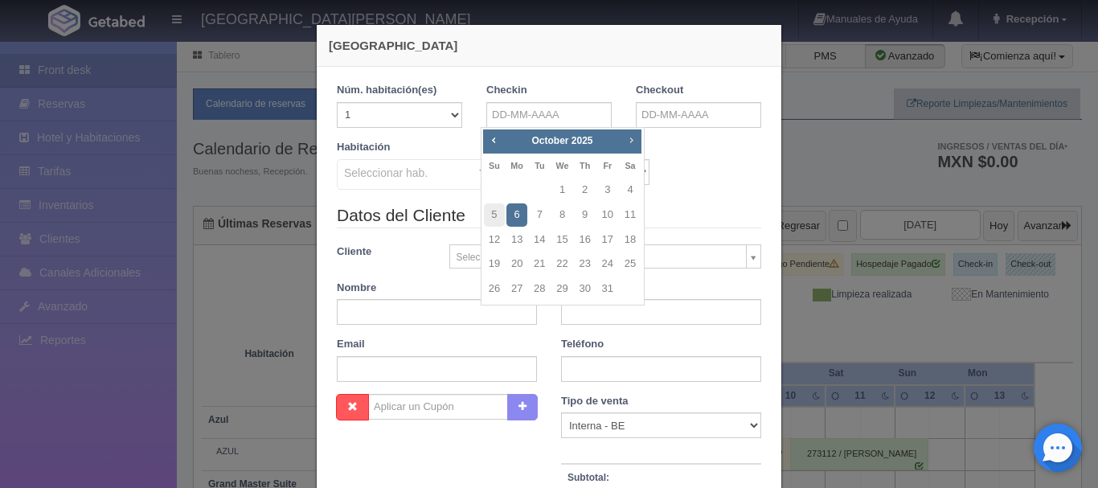
click at [633, 133] on span "Next" at bounding box center [630, 139] width 13 height 13
click at [542, 281] on link "30" at bounding box center [539, 288] width 21 height 23
type input "30-12-2025"
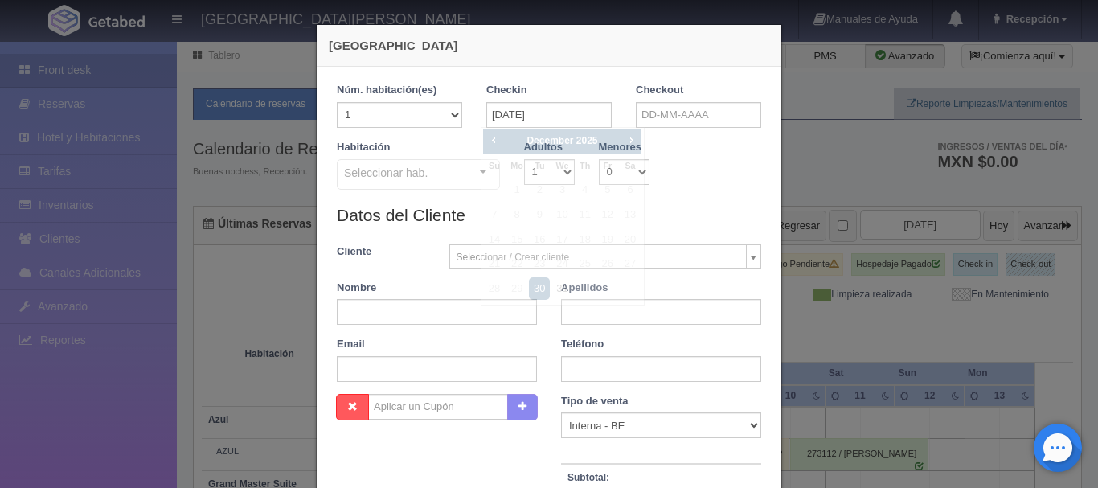
checkbox input "false"
click at [656, 89] on label "Checkout" at bounding box center [659, 90] width 47 height 15
click at [655, 100] on div "Checkout" at bounding box center [698, 105] width 125 height 45
click at [652, 111] on input "text" at bounding box center [698, 115] width 125 height 26
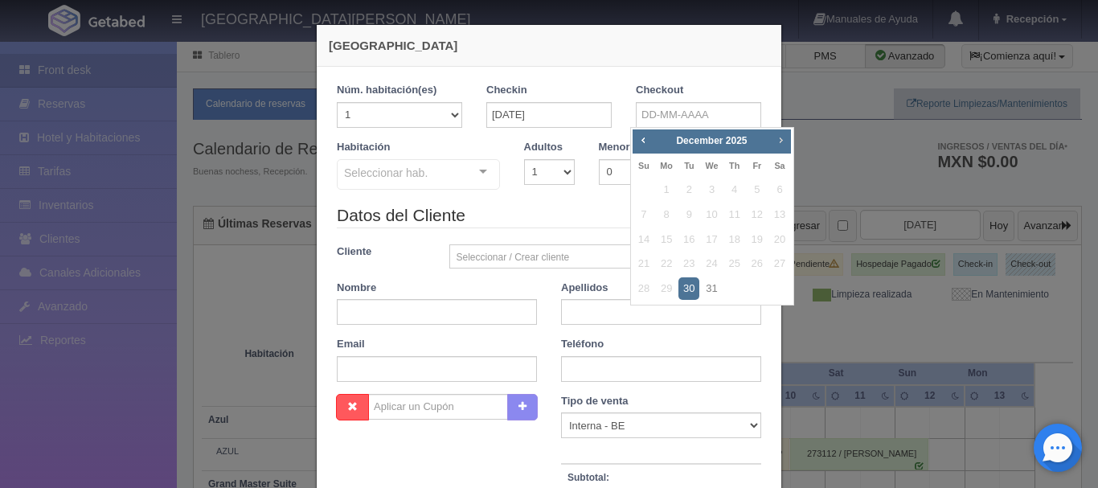
click at [777, 144] on span "Next" at bounding box center [780, 139] width 13 height 13
click at [758, 190] on link "2" at bounding box center [756, 189] width 21 height 23
type input "02-01-2026"
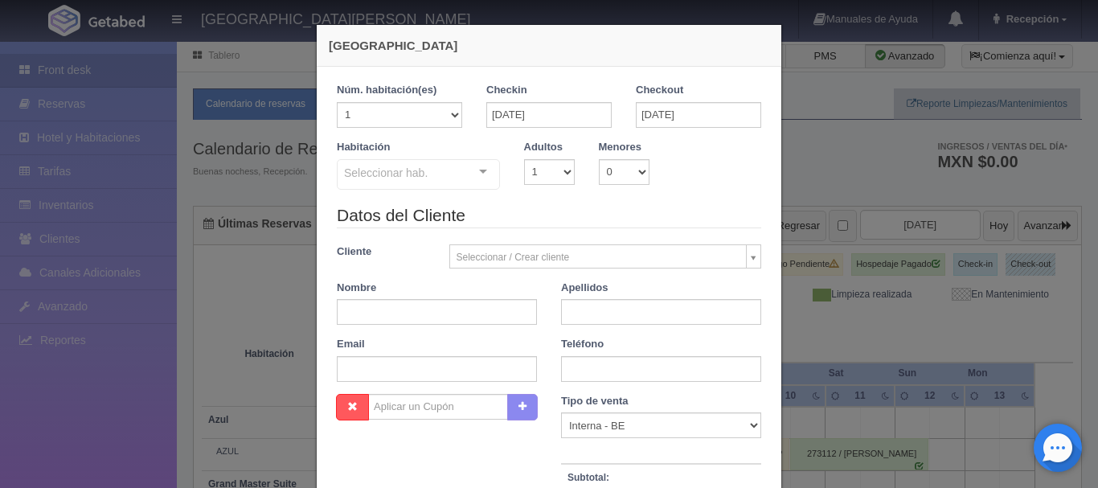
checkbox input "false"
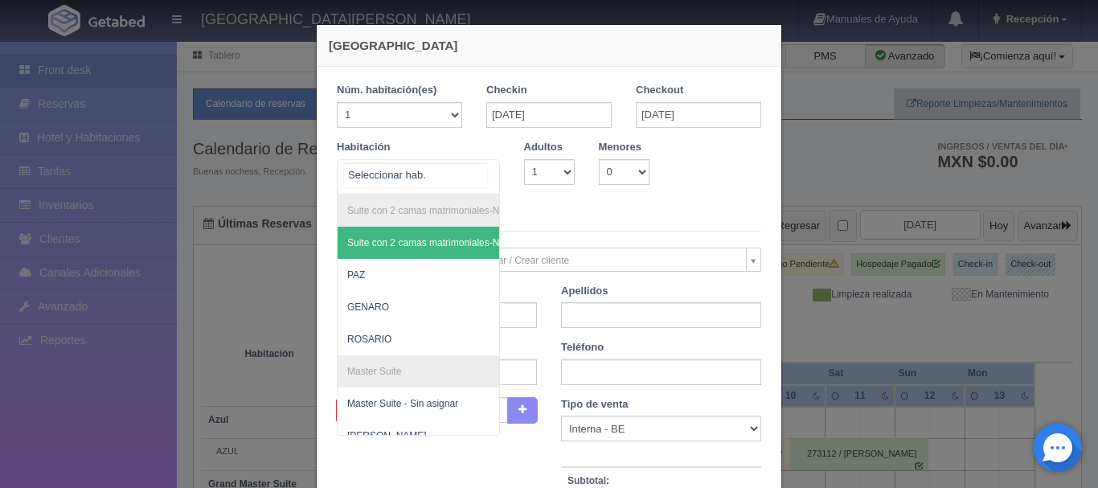
click at [441, 177] on div at bounding box center [418, 176] width 163 height 35
type input "PR"
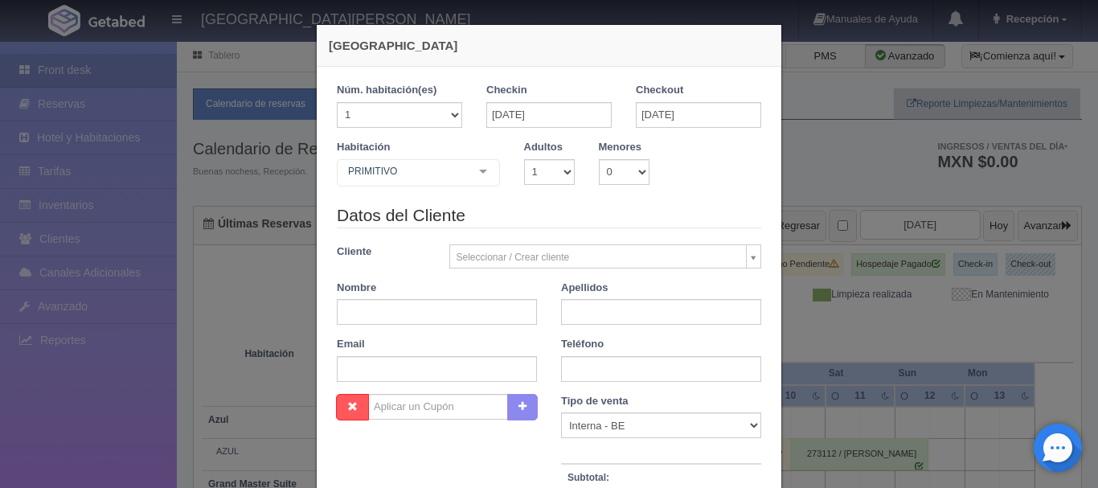
checkbox input "false"
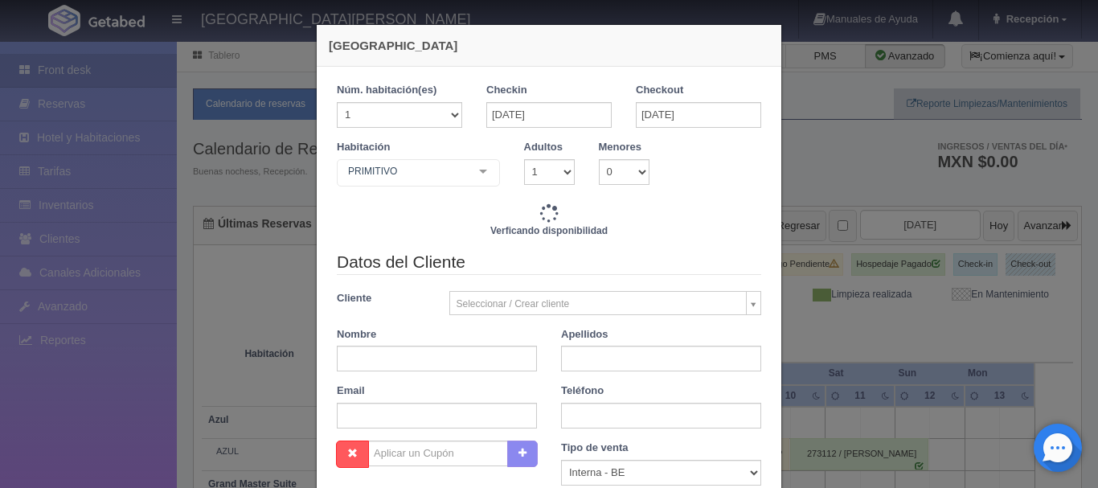
click at [546, 151] on label "Adultos" at bounding box center [543, 147] width 39 height 15
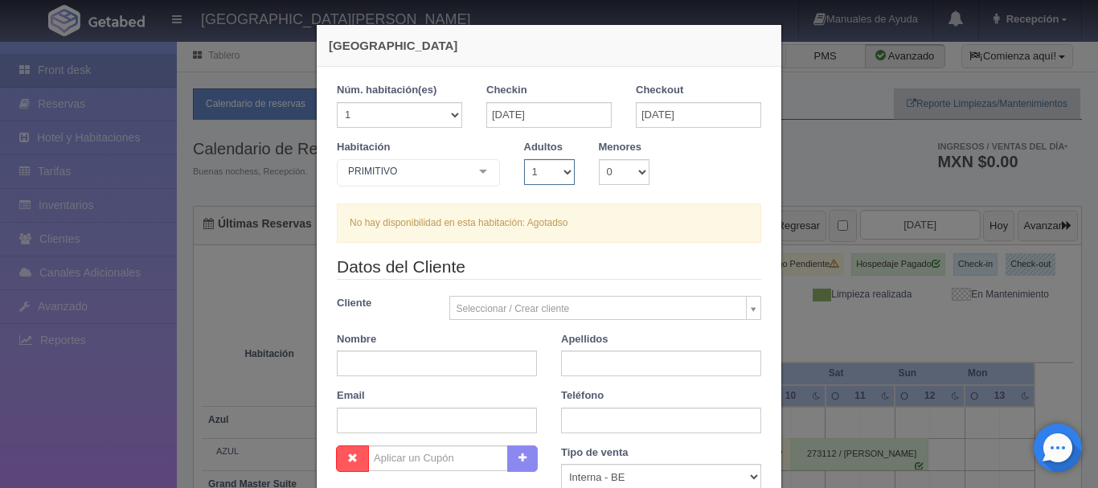
click at [546, 164] on select "1 2 3 4 5 6 7 8 9 10" at bounding box center [549, 172] width 51 height 26
select select "2"
click at [524, 159] on select "1 2 3 4 5 6 7 8 9 10" at bounding box center [549, 172] width 51 height 26
checkbox input "false"
click at [204, 178] on div "Nueva Reserva 1 Núm. habitación(es) 1 2 3 4 5 6 7 8 9 10 11 12 13 14 15 16 17 1…" at bounding box center [549, 244] width 1098 height 488
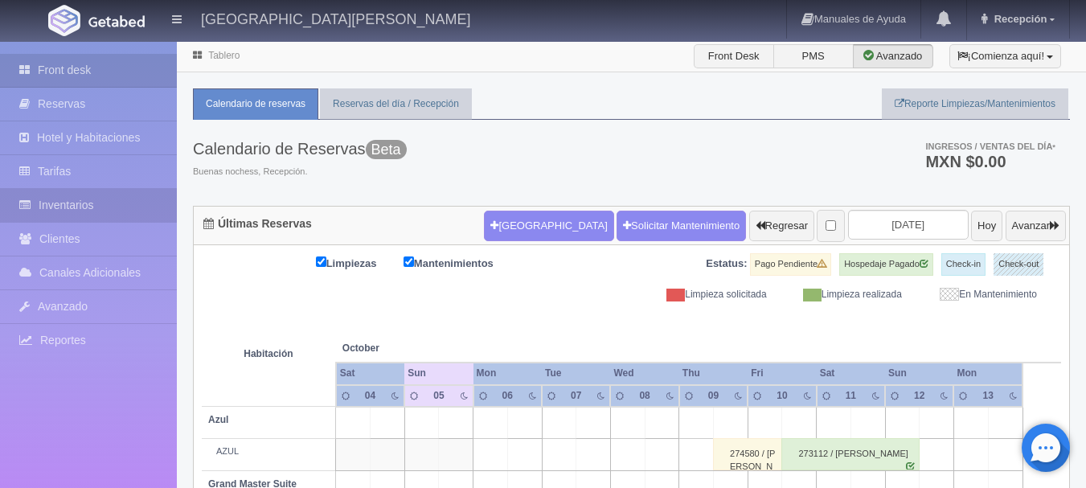
click at [94, 208] on link "Inventarios" at bounding box center [88, 205] width 177 height 33
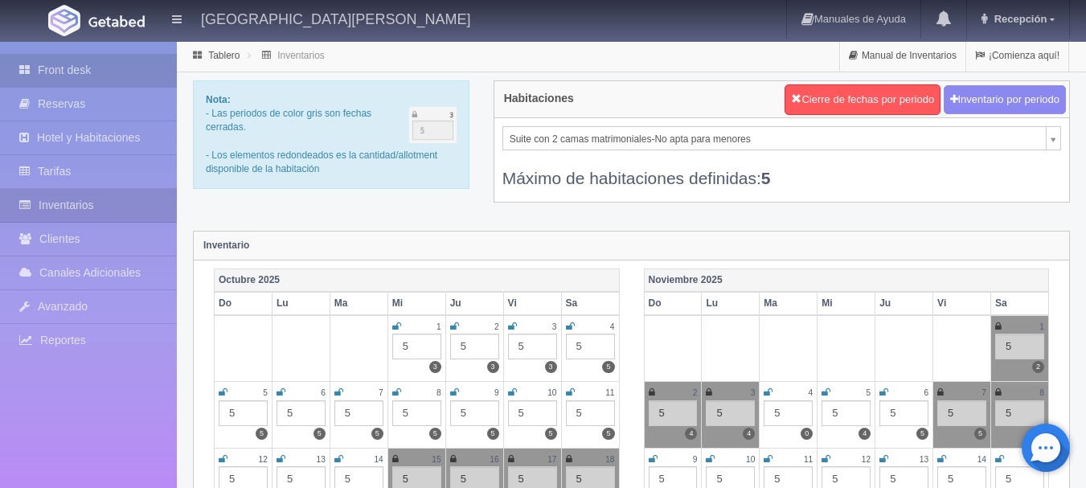
click at [96, 74] on link "Front desk" at bounding box center [88, 70] width 177 height 33
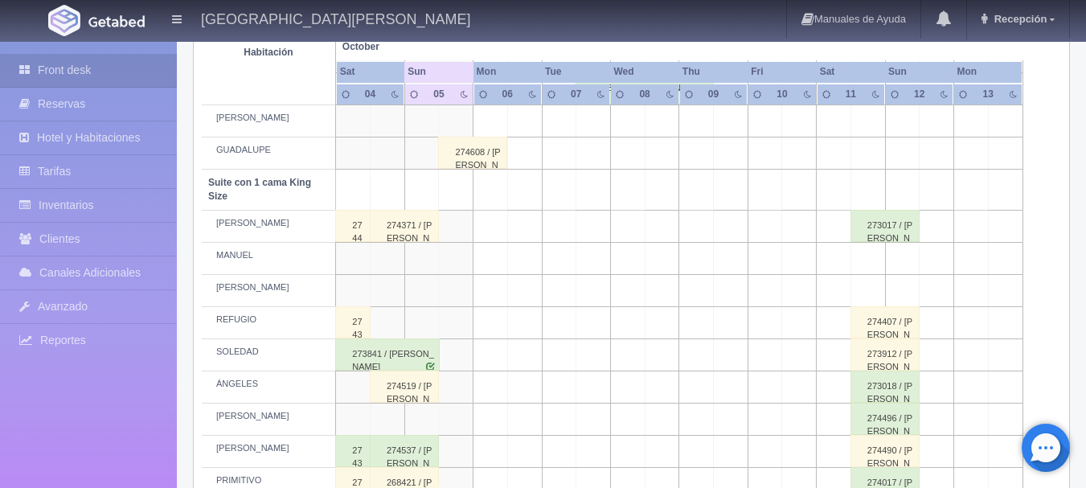
scroll to position [804, 0]
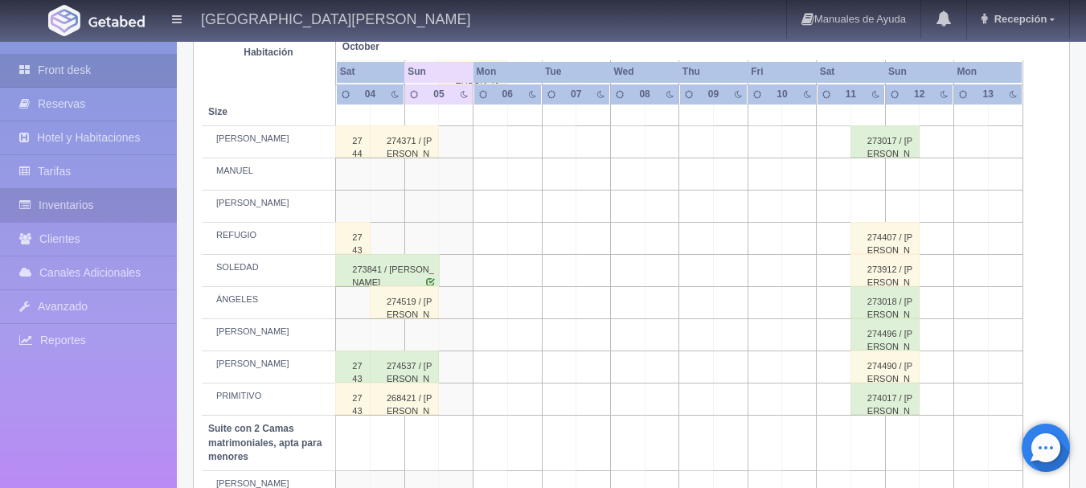
click at [63, 198] on link "Inventarios" at bounding box center [88, 205] width 177 height 33
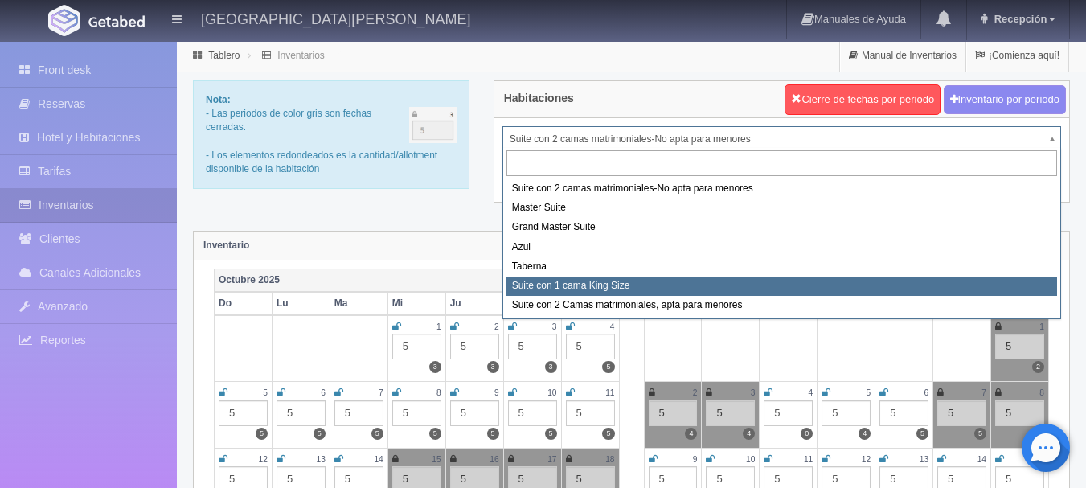
select select "1921"
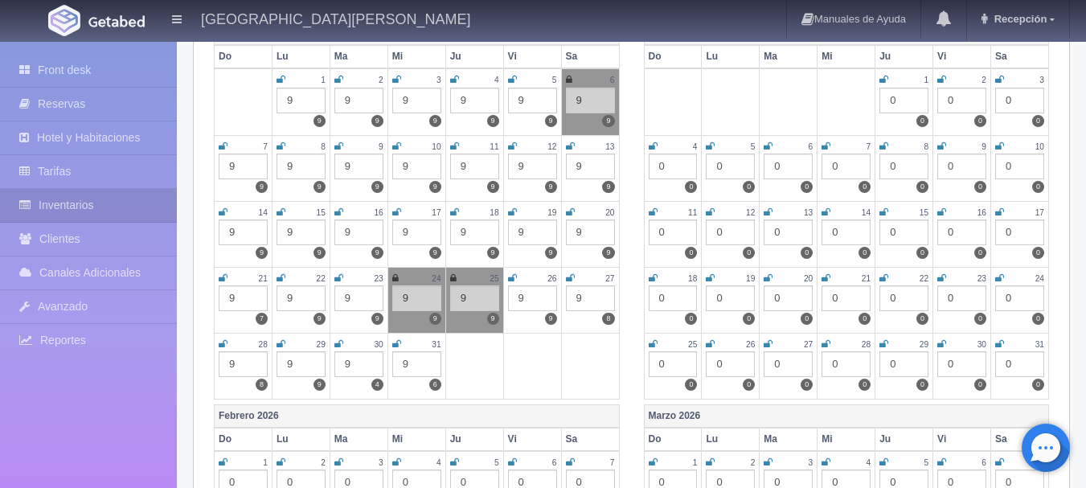
scroll to position [723, 0]
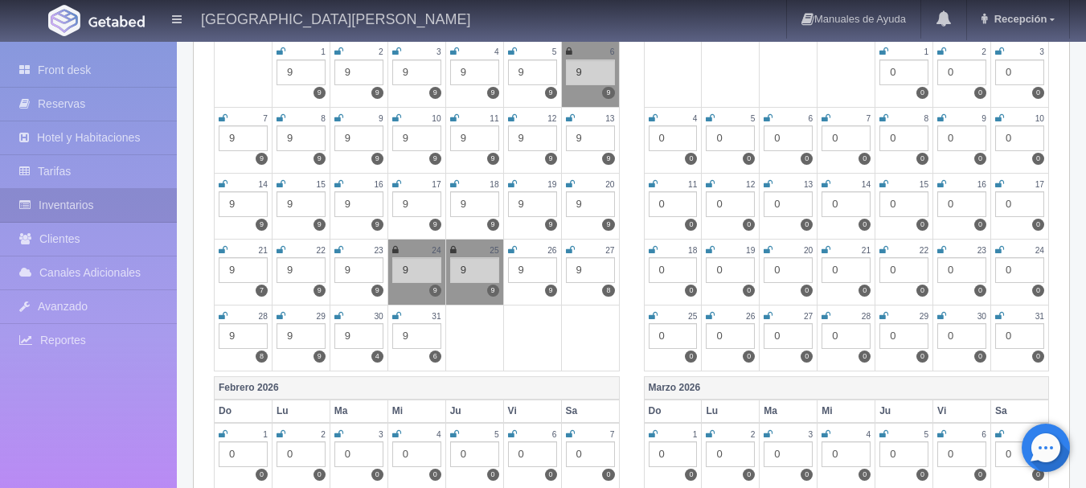
click at [338, 309] on link at bounding box center [338, 316] width 9 height 14
click at [393, 313] on icon at bounding box center [396, 316] width 9 height 10
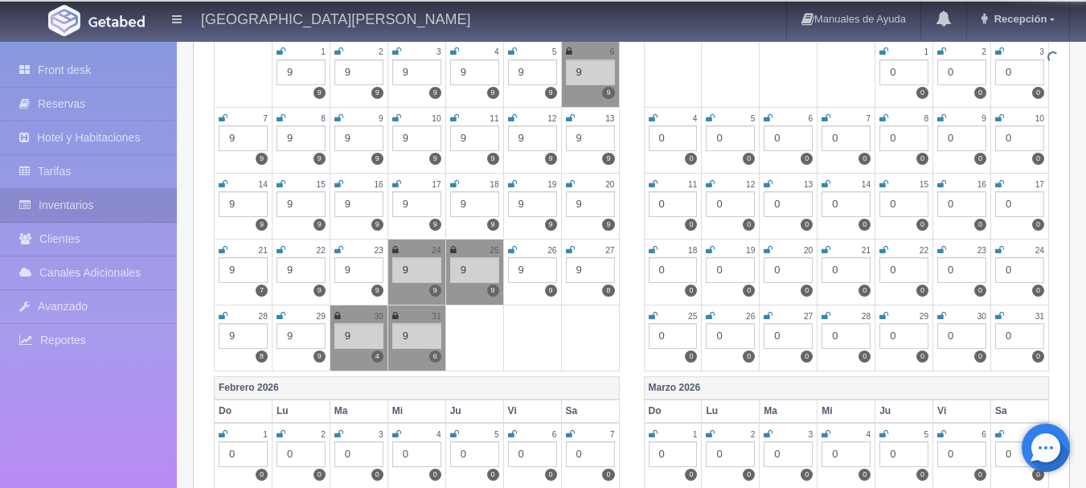
click at [396, 313] on icon at bounding box center [395, 316] width 6 height 10
click at [334, 311] on icon at bounding box center [337, 316] width 6 height 10
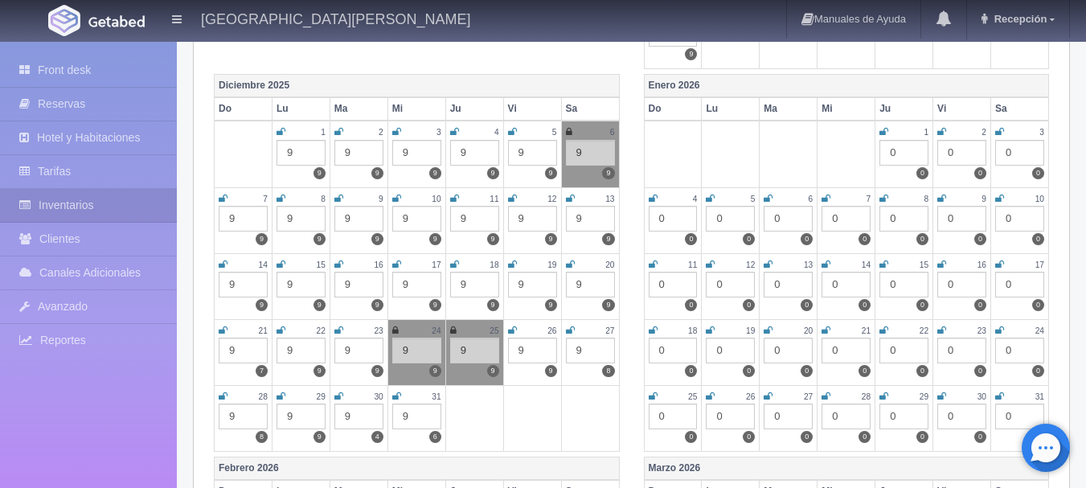
scroll to position [562, 0]
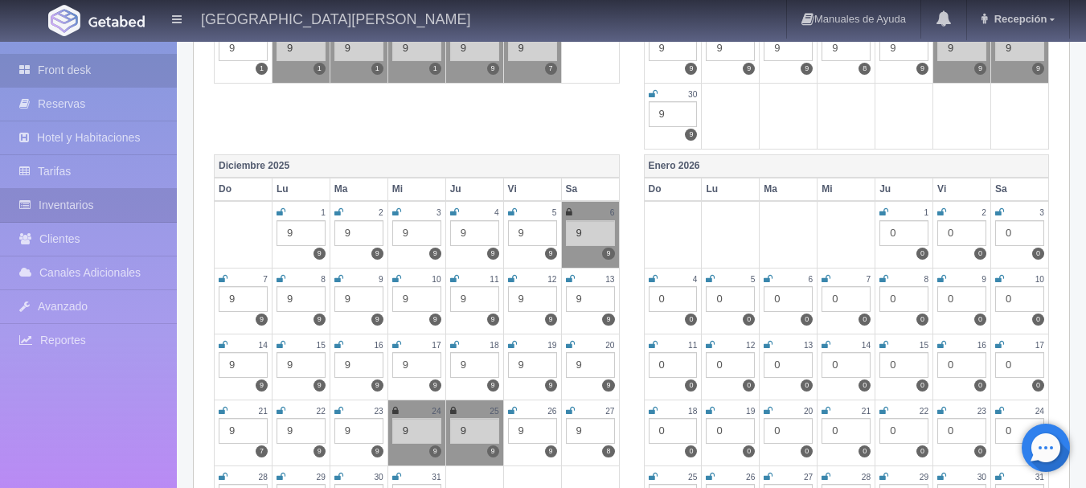
click at [133, 68] on link "Front desk" at bounding box center [88, 70] width 177 height 33
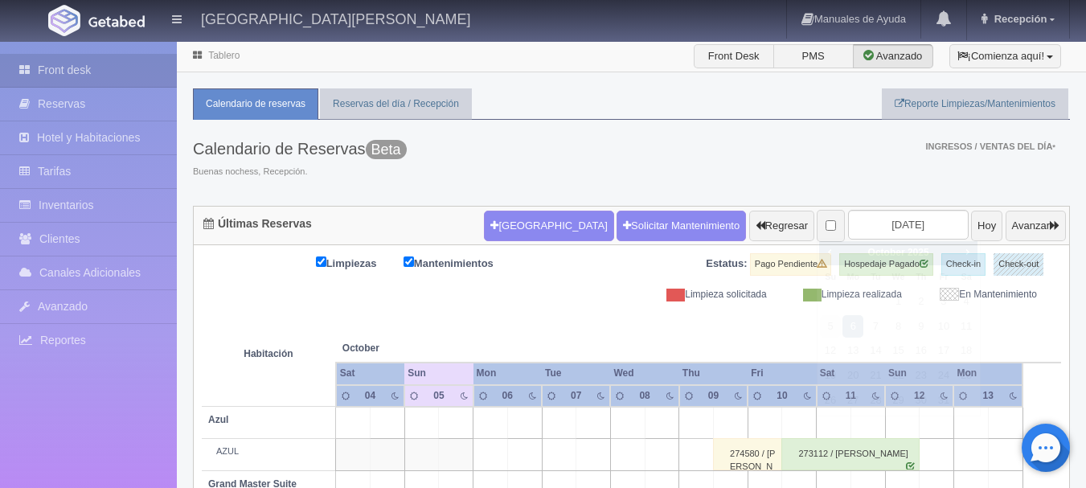
click at [868, 223] on input "2025-10-06" at bounding box center [908, 225] width 121 height 30
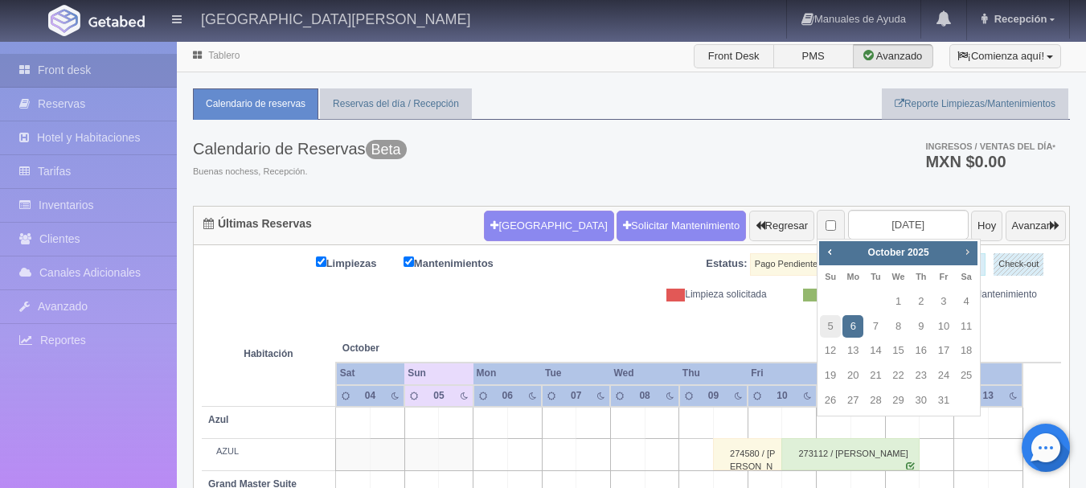
click at [959, 254] on link "Next" at bounding box center [968, 252] width 18 height 18
click at [882, 389] on link "30" at bounding box center [875, 400] width 21 height 23
type input "[DATE]"
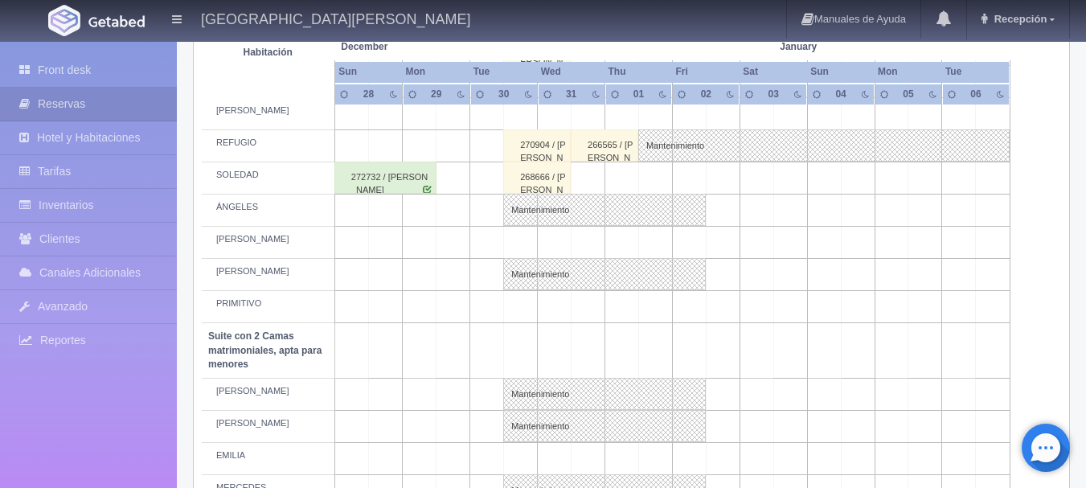
scroll to position [924, 0]
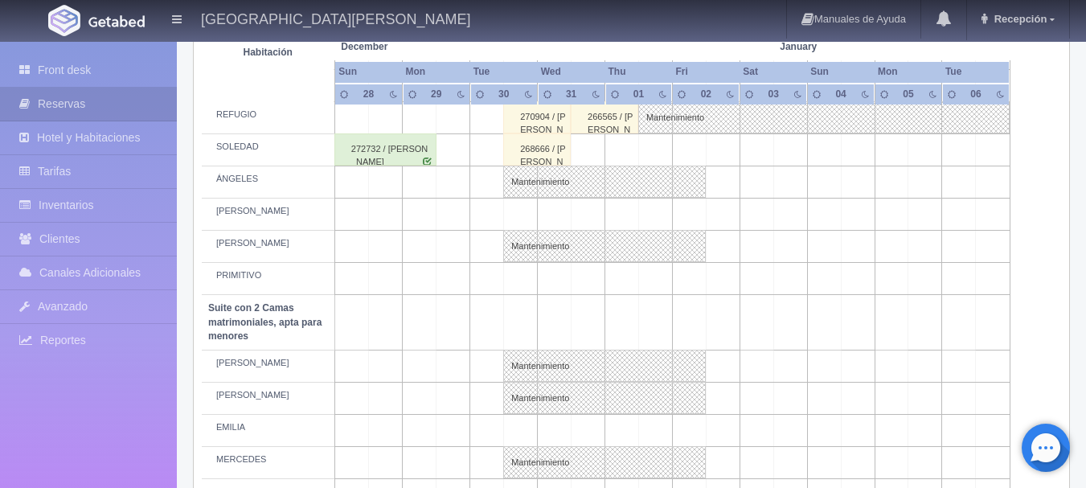
click at [521, 273] on td at bounding box center [521, 279] width 34 height 32
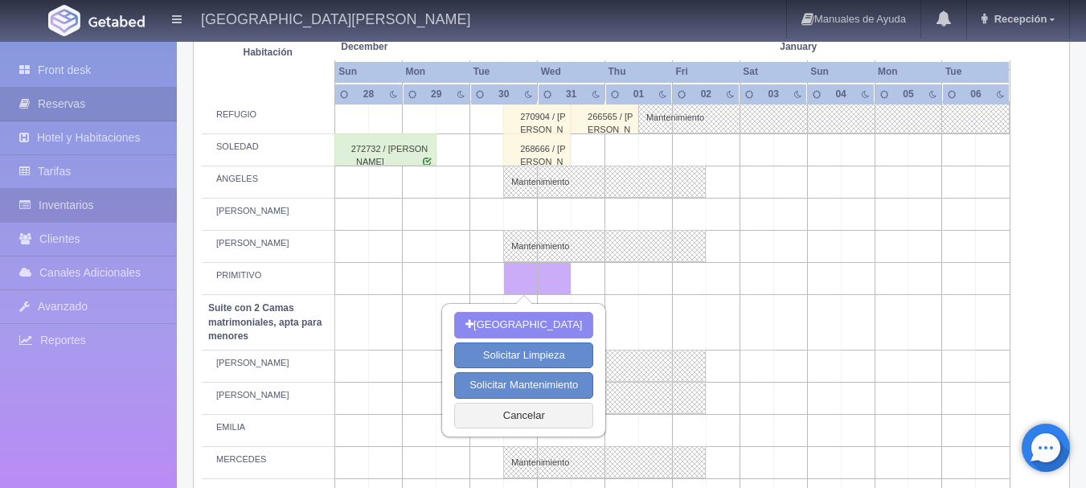
click at [32, 192] on link "Inventarios" at bounding box center [88, 205] width 177 height 33
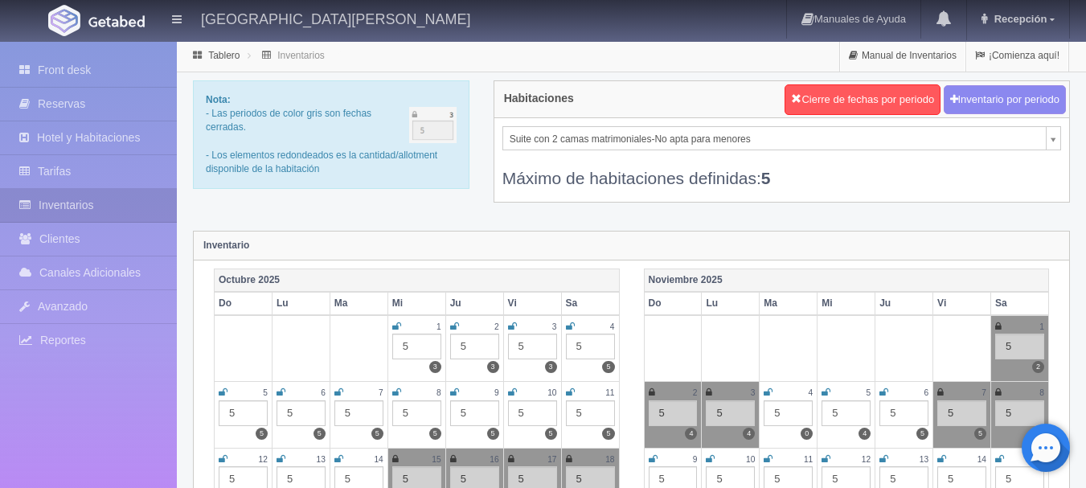
click at [682, 123] on div "Suite con 2 camas matrimoniales-No apta para menores Suite con 2 camas matrimon…" at bounding box center [781, 160] width 575 height 84
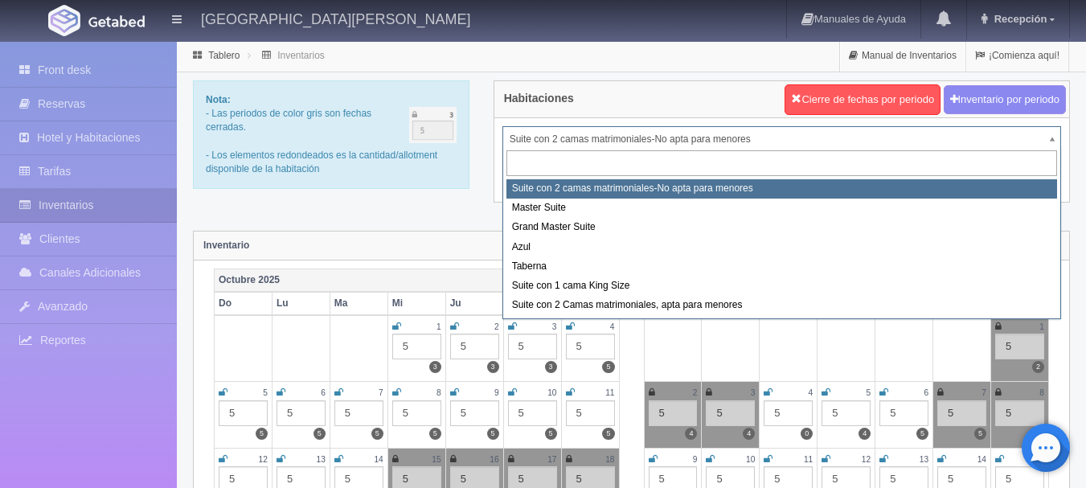
drag, startPoint x: 671, startPoint y: 141, endPoint x: 652, endPoint y: 152, distance: 22.3
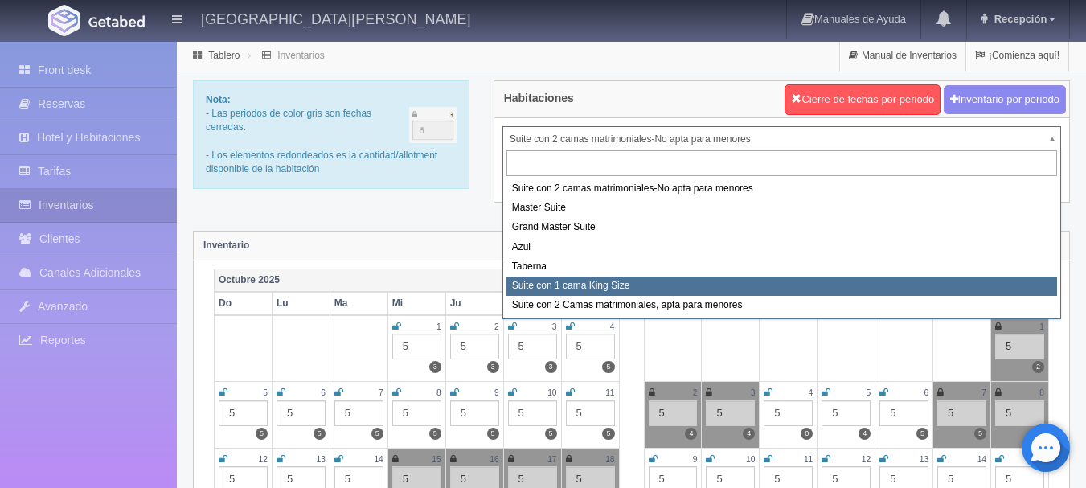
select select "1921"
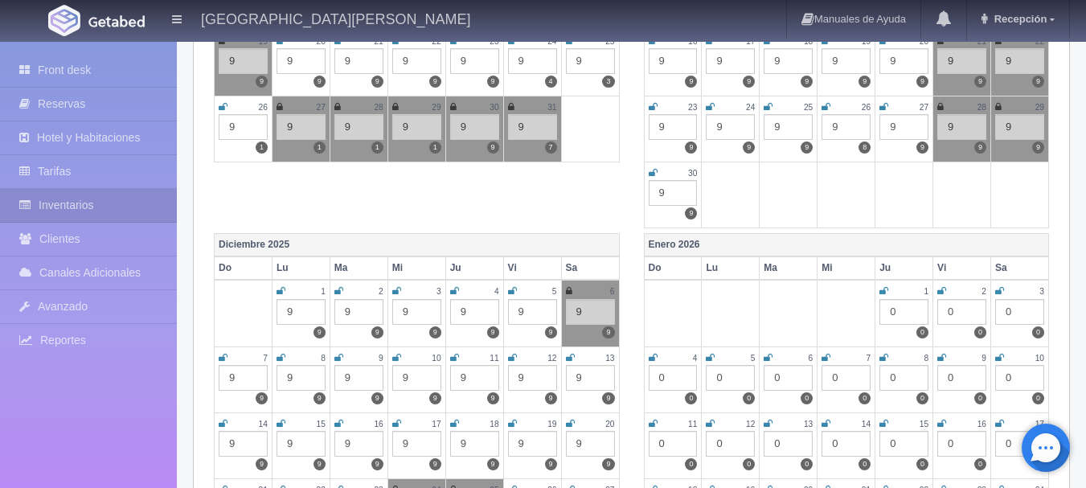
scroll to position [482, 0]
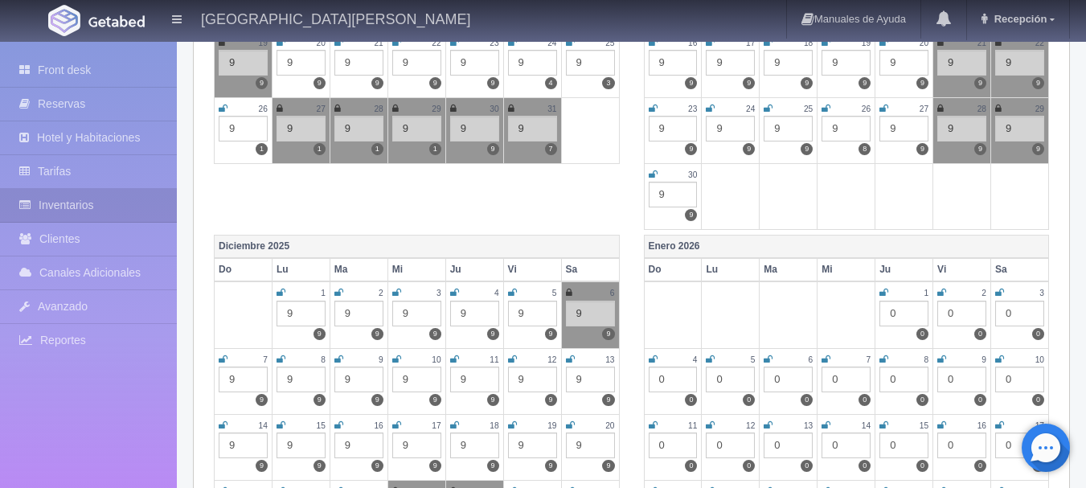
click at [116, 53] on div "Front desk Reservas Hotel y Habitaciones Tarifas Inventarios Clientes Canales A…" at bounding box center [88, 286] width 177 height 488
click at [105, 63] on link "Front desk" at bounding box center [88, 70] width 177 height 33
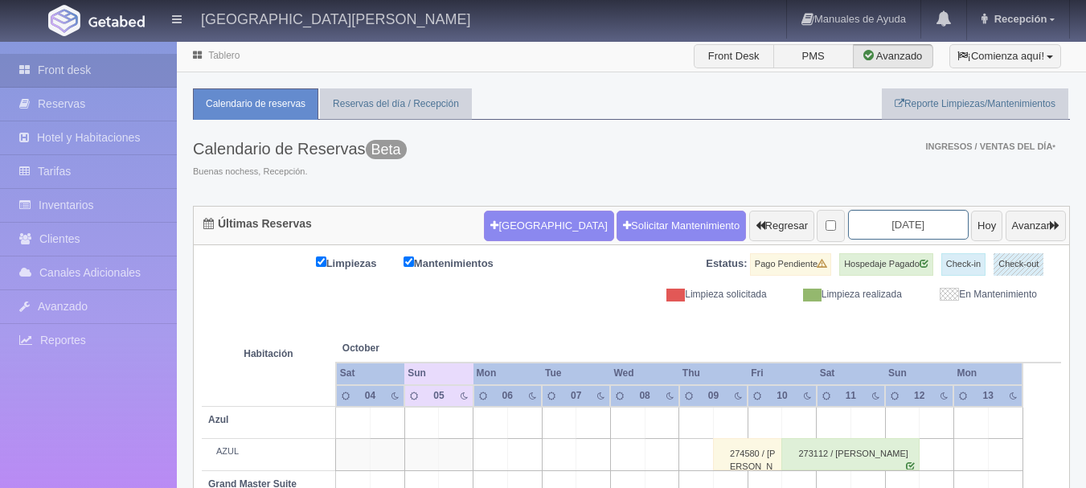
click at [860, 234] on input "[DATE]" at bounding box center [908, 225] width 121 height 30
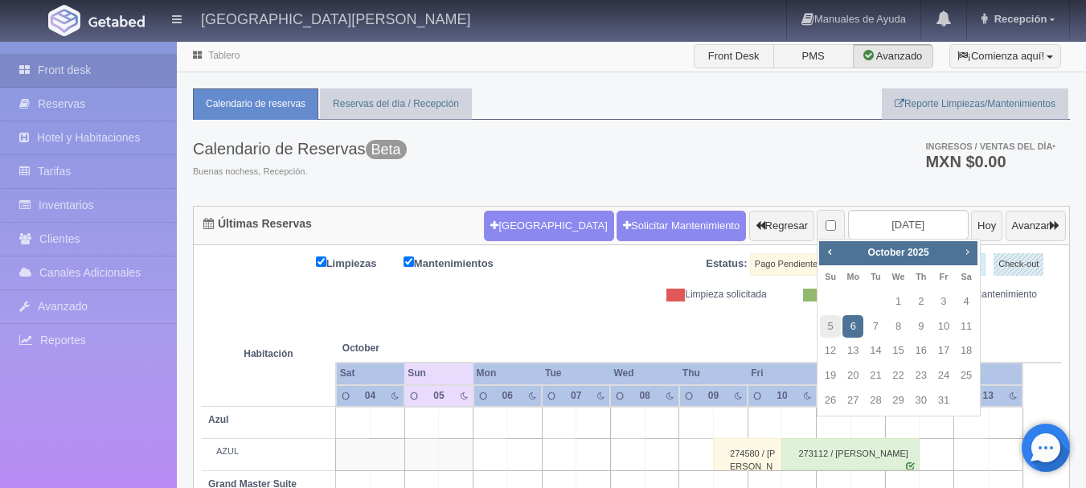
click at [960, 256] on span "Next" at bounding box center [966, 251] width 13 height 13
click at [873, 391] on link "30" at bounding box center [875, 400] width 21 height 23
type input "[DATE]"
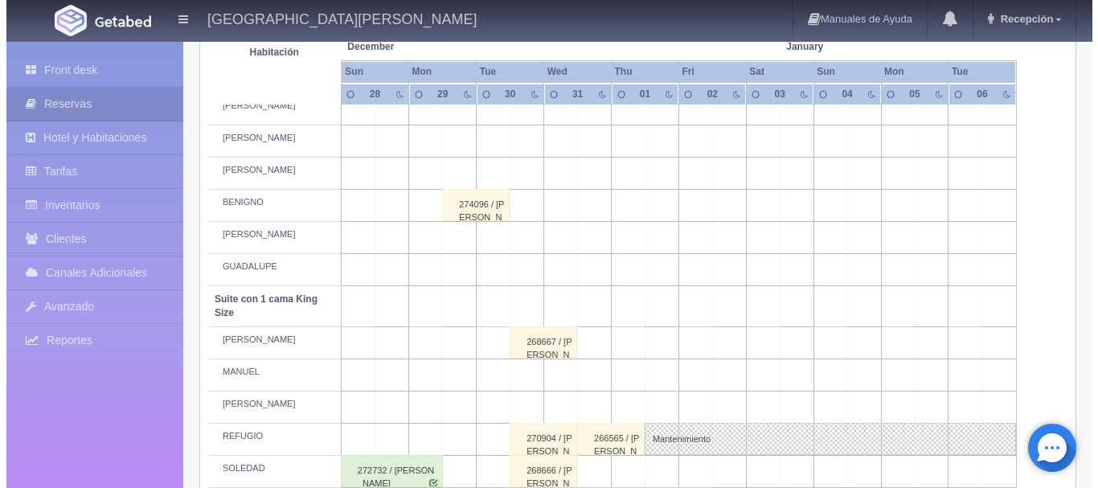
scroll to position [924, 0]
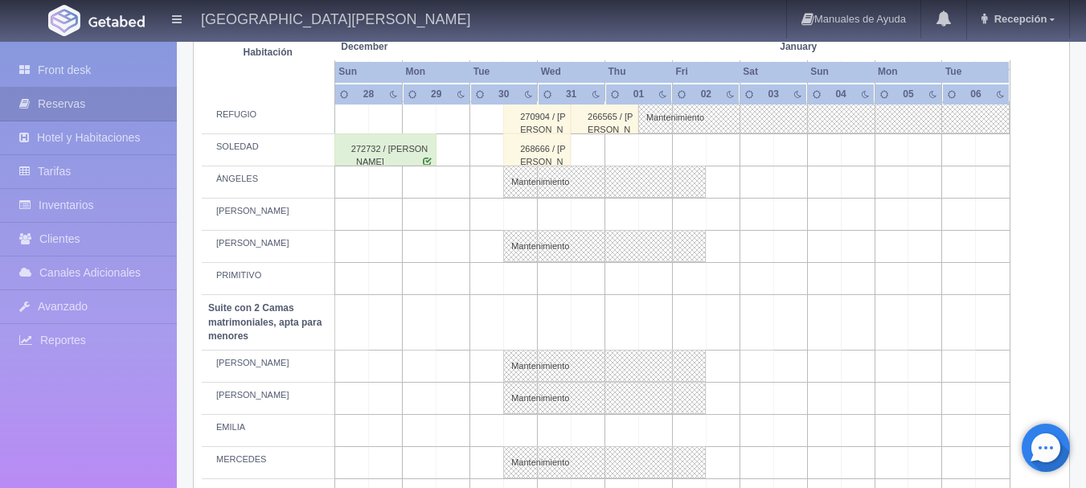
drag, startPoint x: 521, startPoint y: 272, endPoint x: 567, endPoint y: 282, distance: 47.0
click at [522, 272] on td at bounding box center [521, 279] width 34 height 32
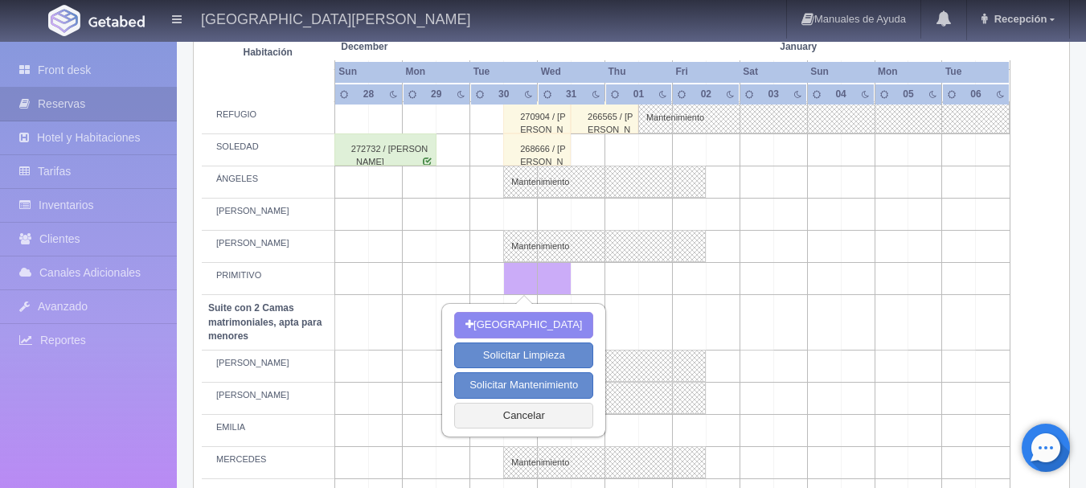
click at [685, 285] on td at bounding box center [689, 279] width 34 height 32
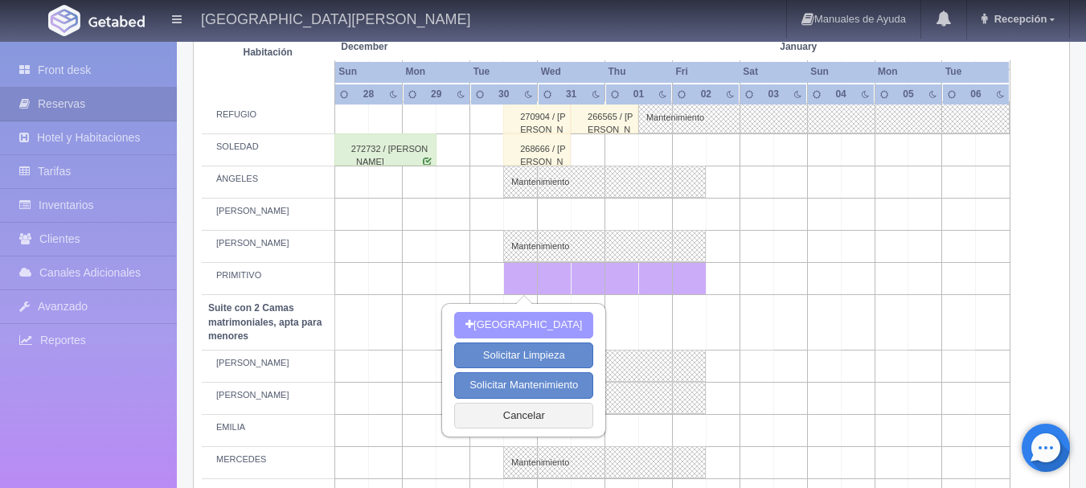
click at [562, 327] on button "[GEOGRAPHIC_DATA]" at bounding box center [523, 325] width 139 height 27
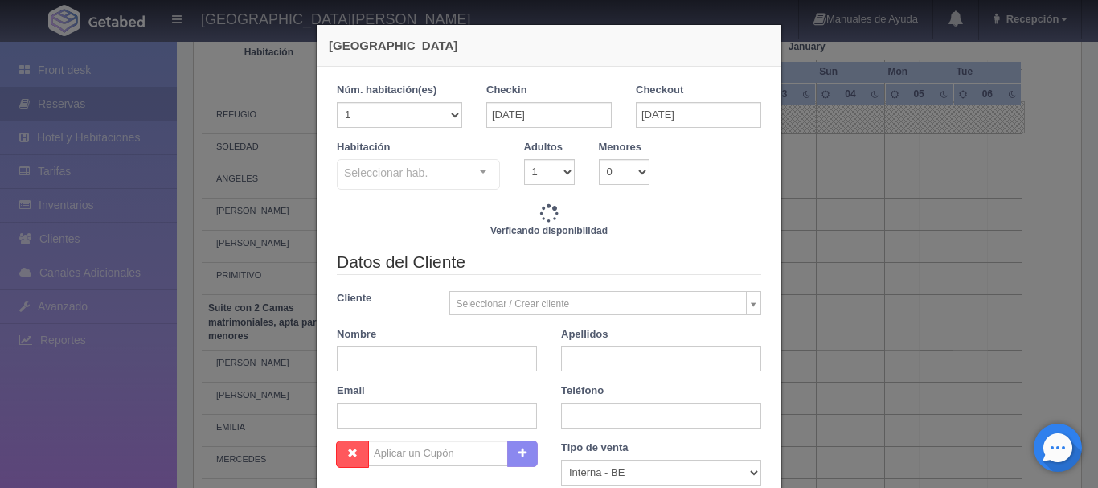
checkbox input "false"
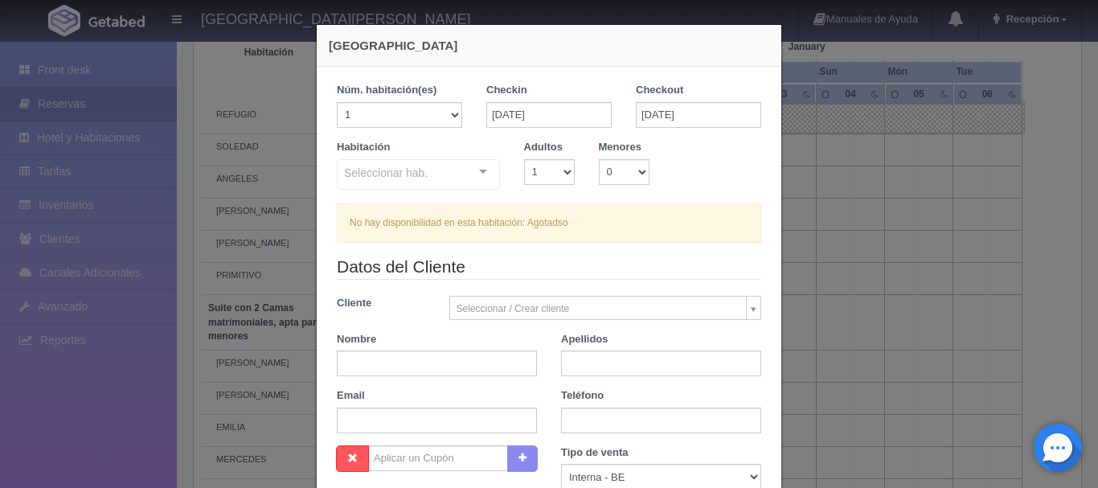
click at [468, 183] on div "Seleccionar hab. Suite con 2 camas matrimoniales-No apta para menores Suite con…" at bounding box center [418, 175] width 163 height 32
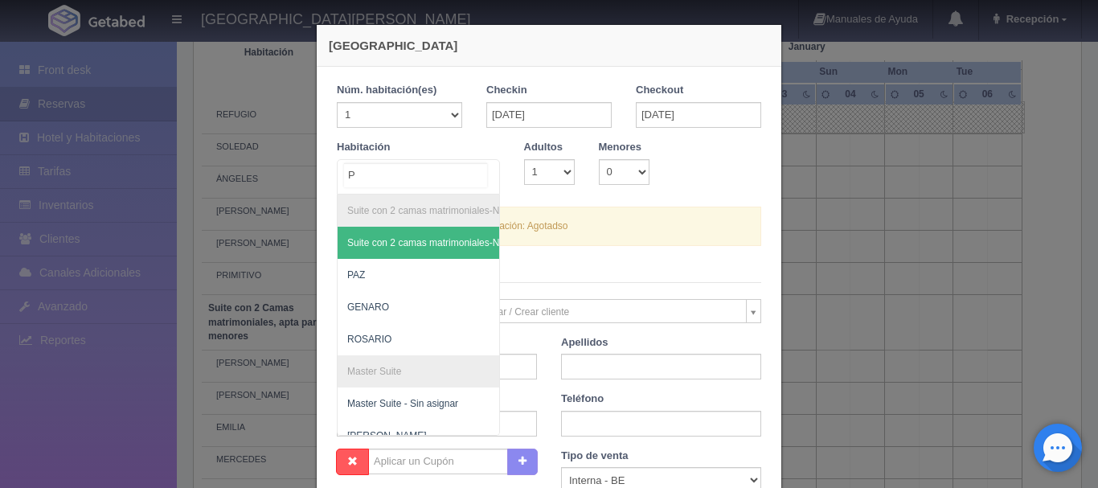
type input "PR"
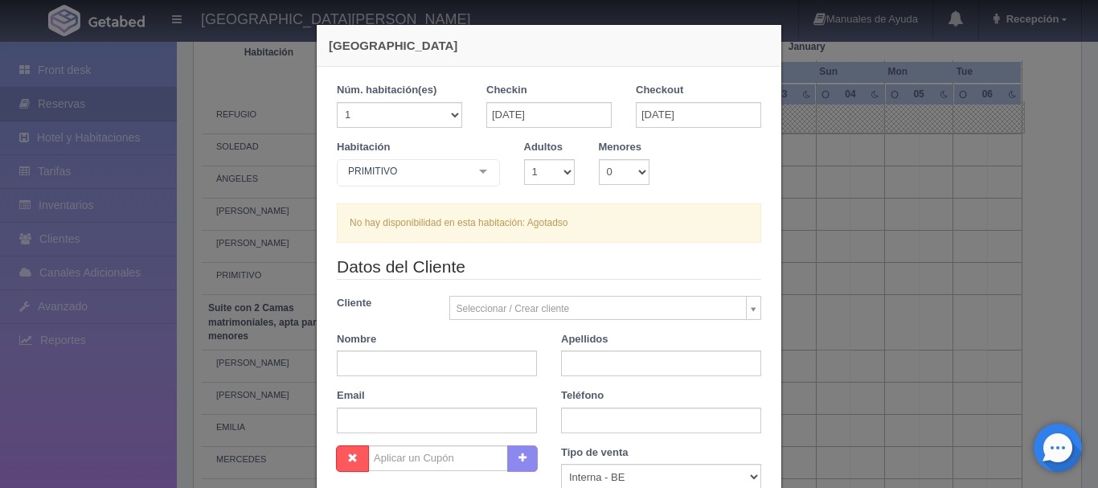
checkbox input "false"
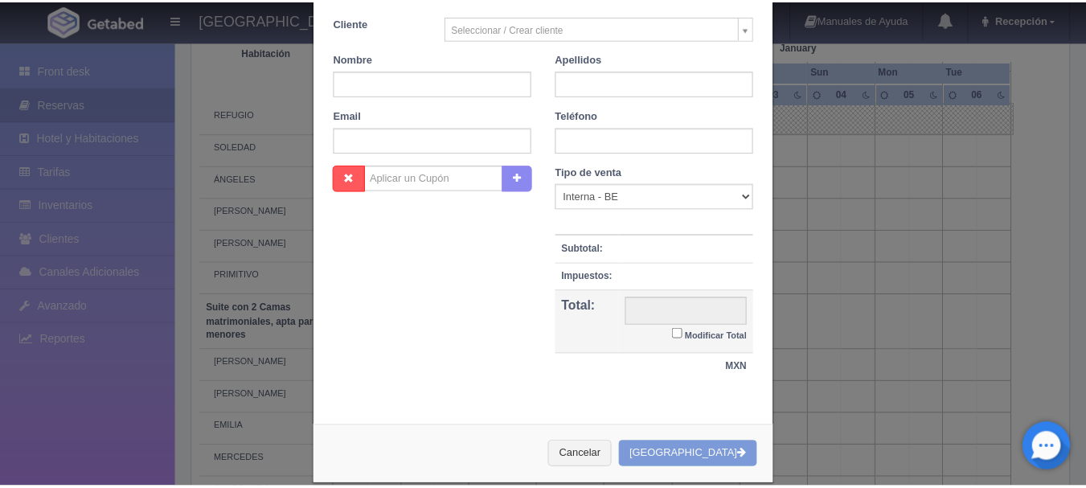
scroll to position [302, 0]
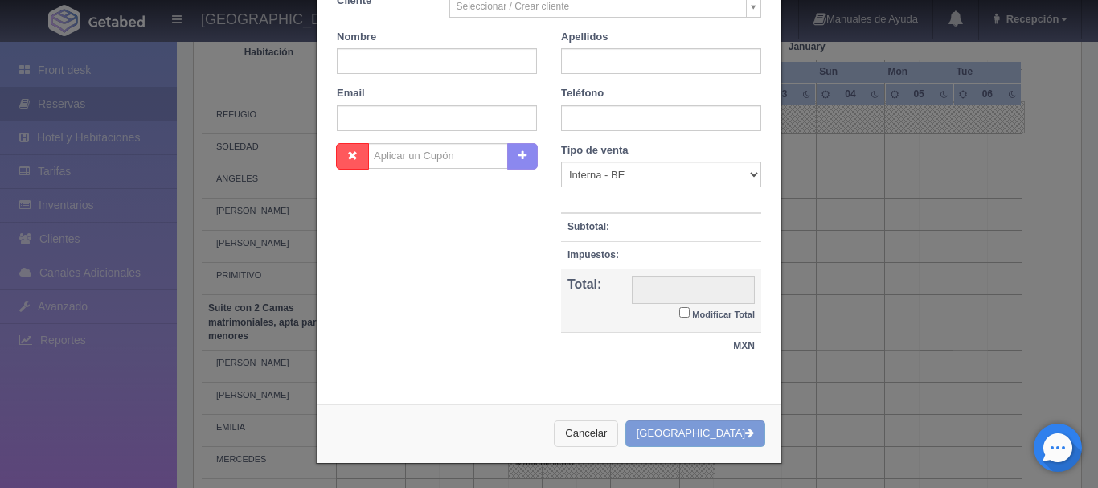
click at [618, 432] on button "Cancelar" at bounding box center [586, 433] width 64 height 27
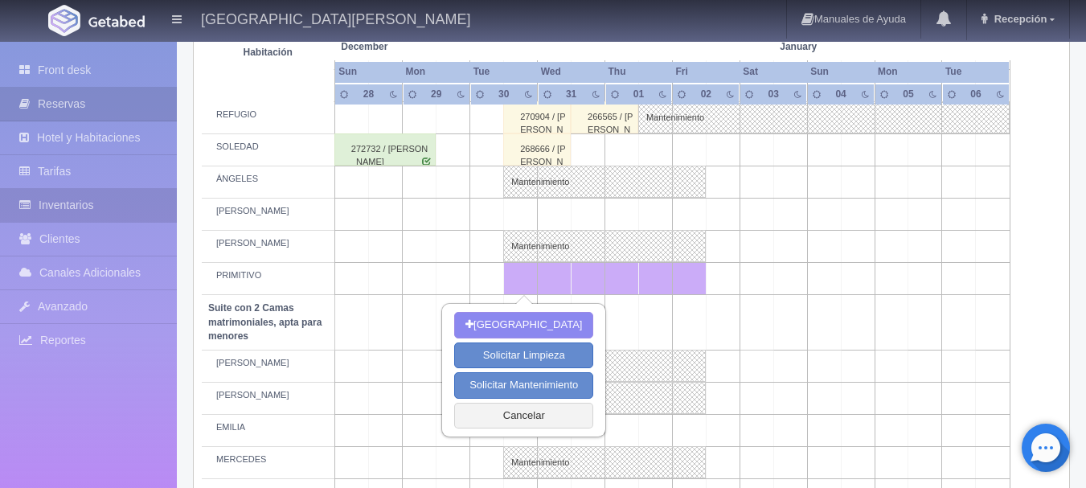
click at [96, 216] on link "Inventarios" at bounding box center [88, 205] width 177 height 33
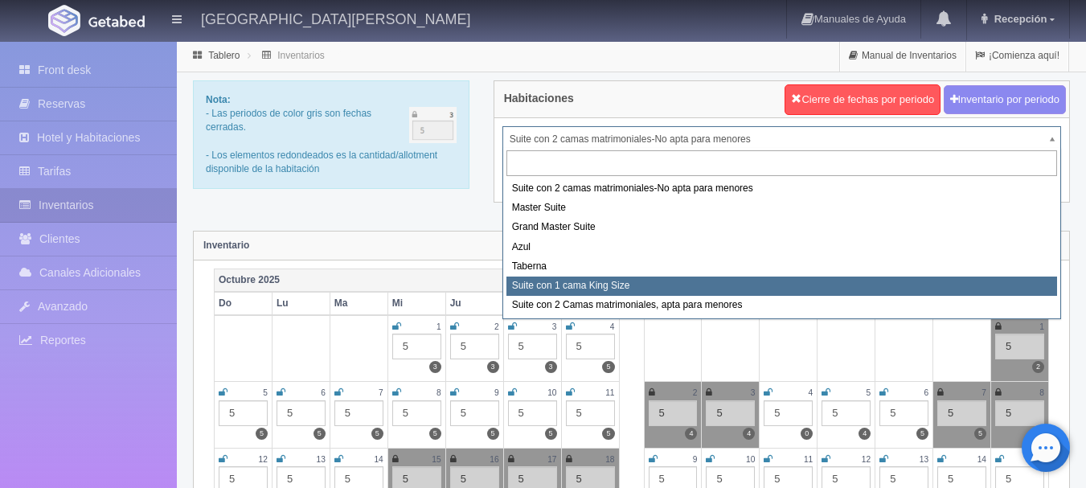
select select "1921"
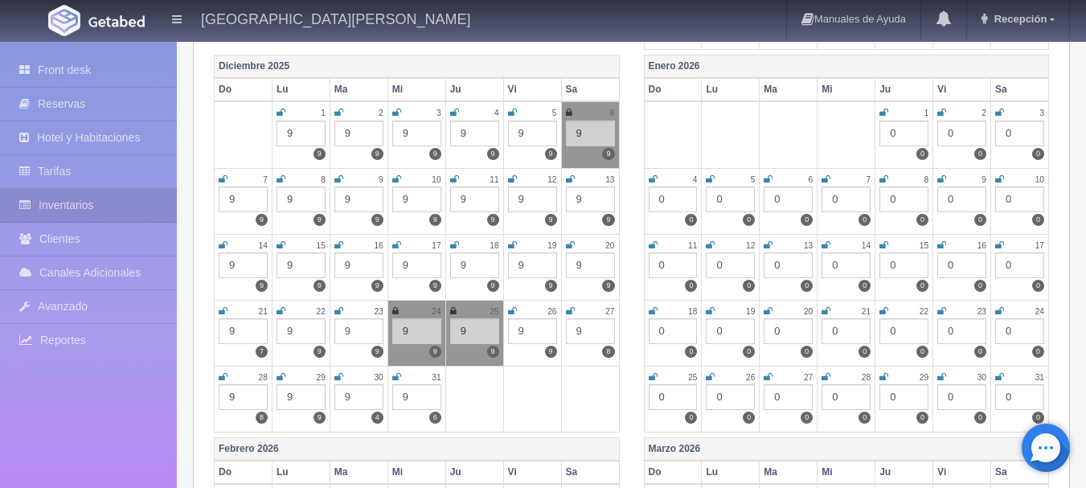
scroll to position [723, 0]
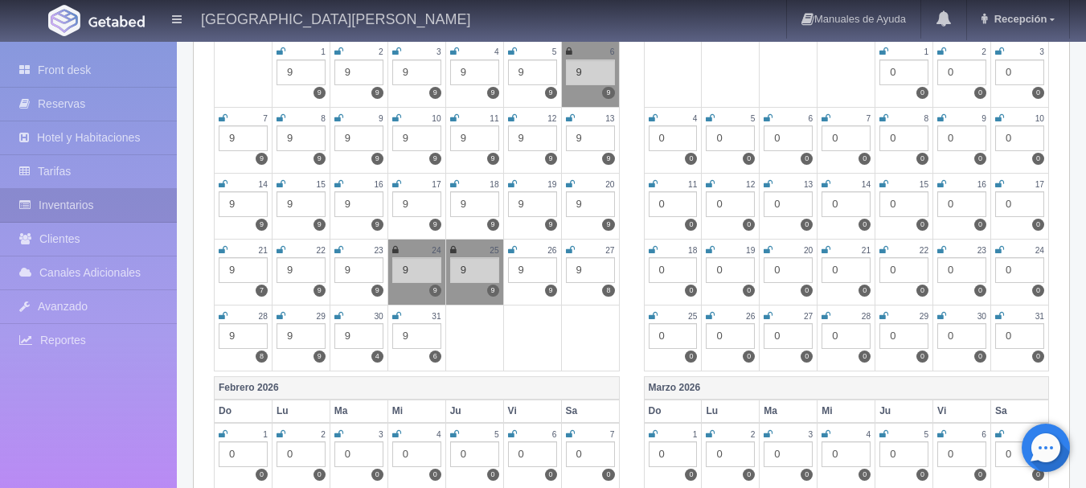
click at [400, 312] on icon at bounding box center [396, 316] width 9 height 10
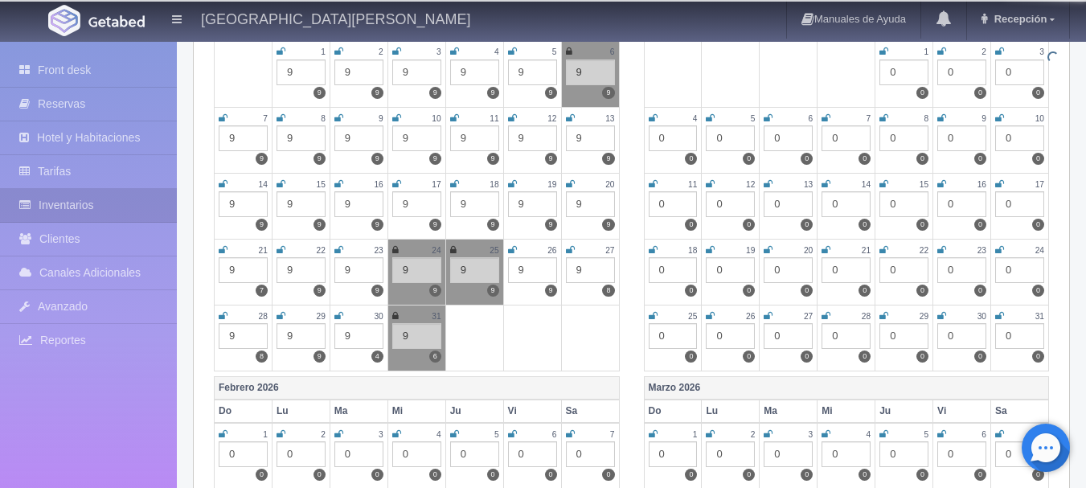
click at [338, 316] on icon at bounding box center [338, 316] width 9 height 10
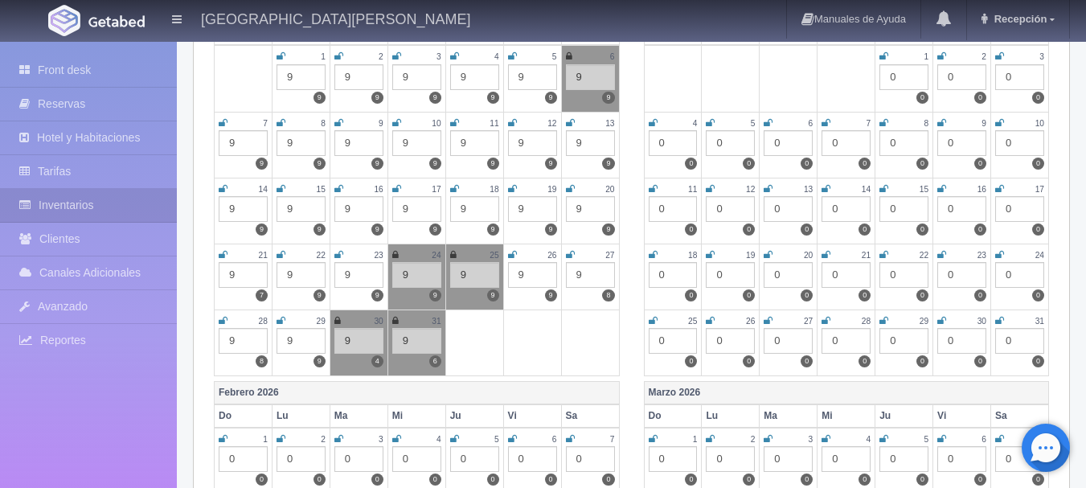
scroll to position [643, 0]
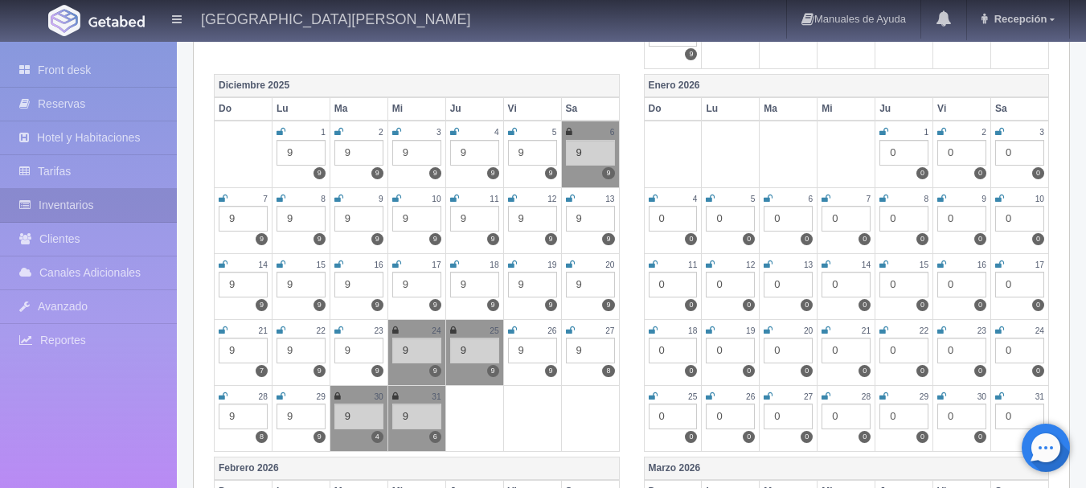
click at [885, 134] on icon at bounding box center [883, 132] width 9 height 10
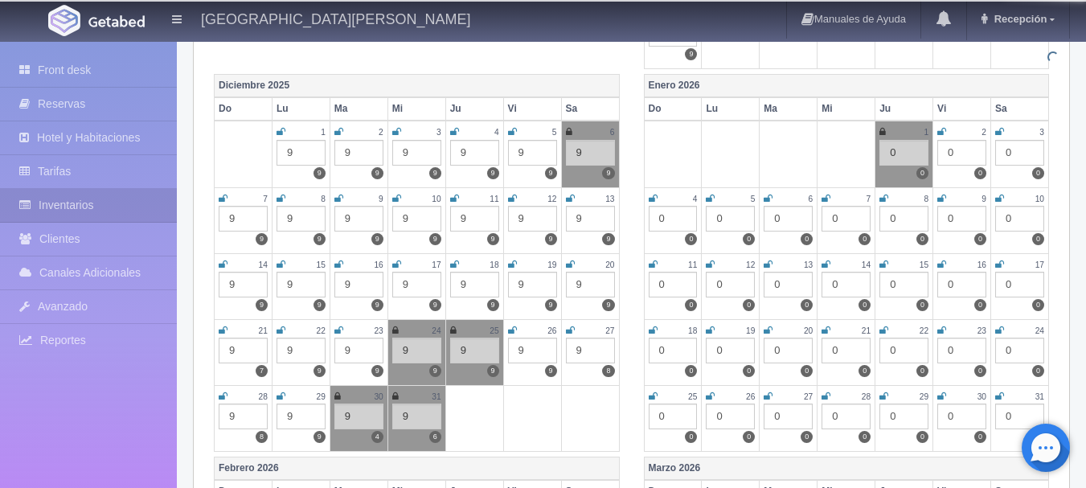
click at [943, 135] on icon at bounding box center [941, 132] width 9 height 10
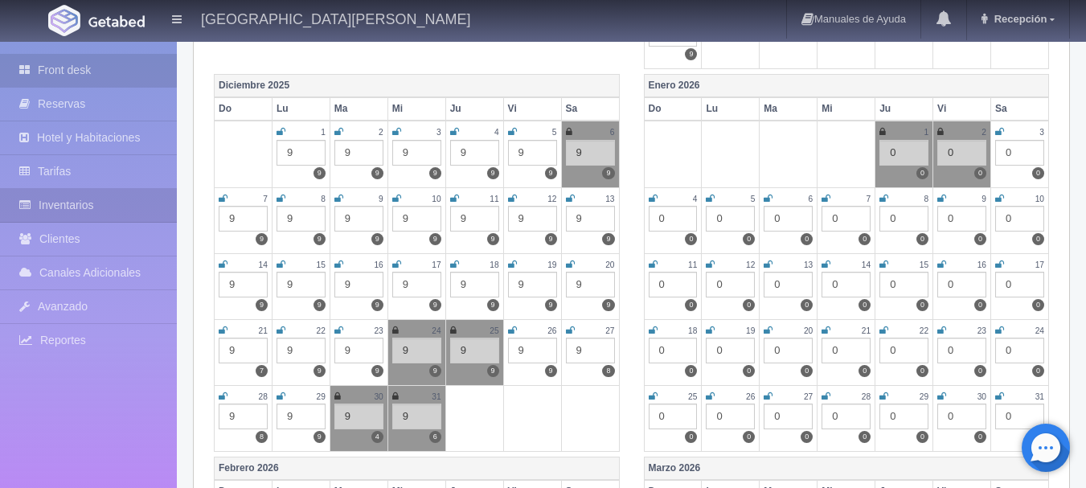
click at [63, 73] on link "Front desk" at bounding box center [88, 70] width 177 height 33
